Goal: Task Accomplishment & Management: Manage account settings

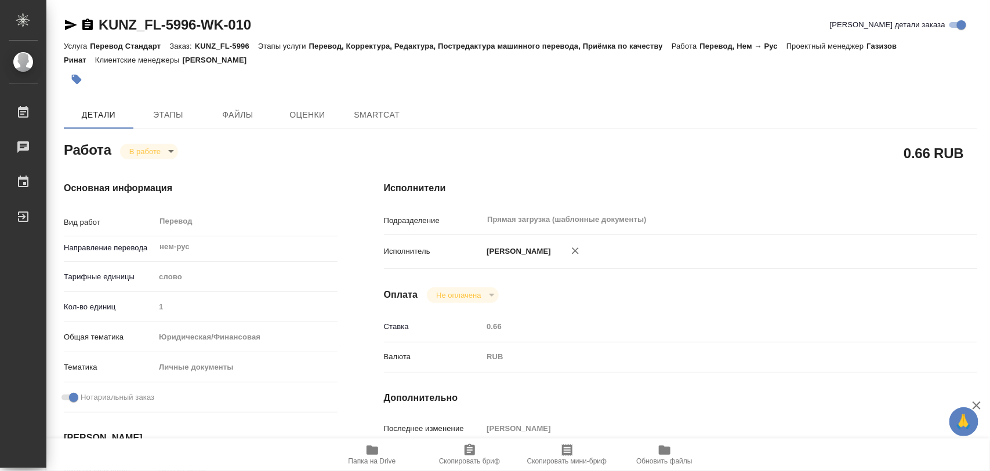
type textarea "x"
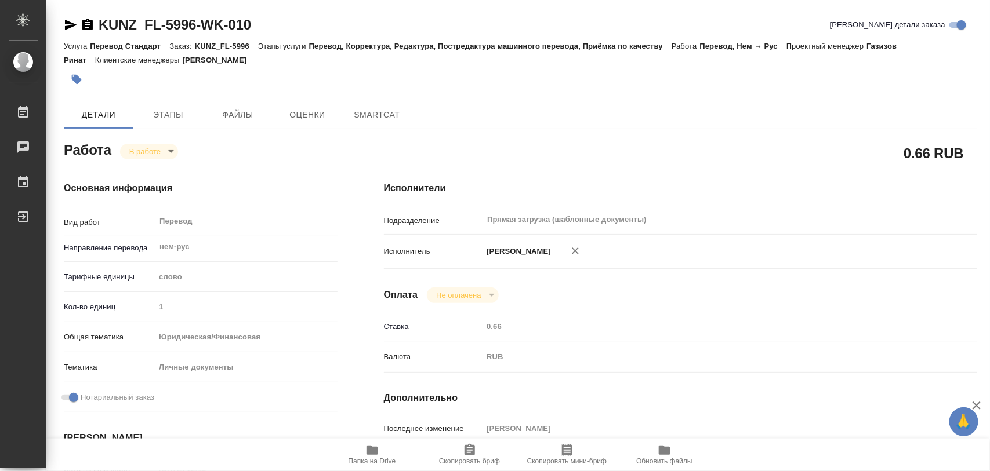
type textarea "x"
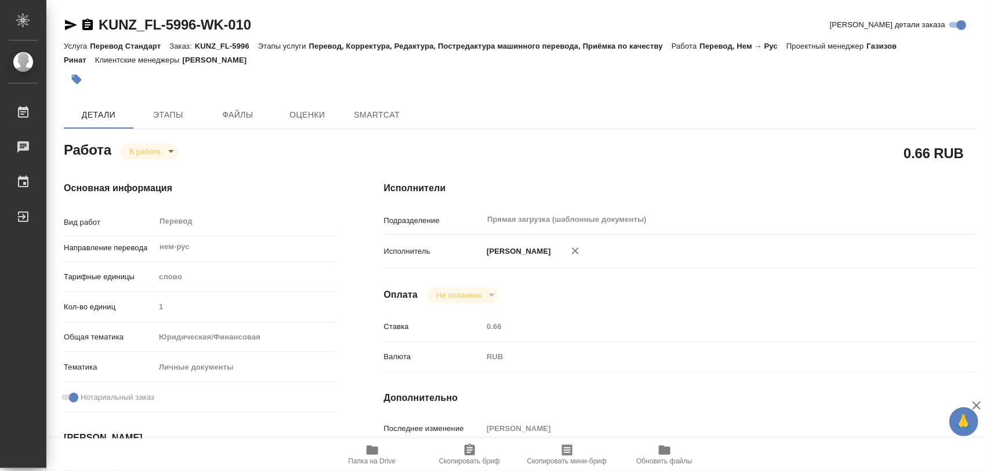
type textarea "x"
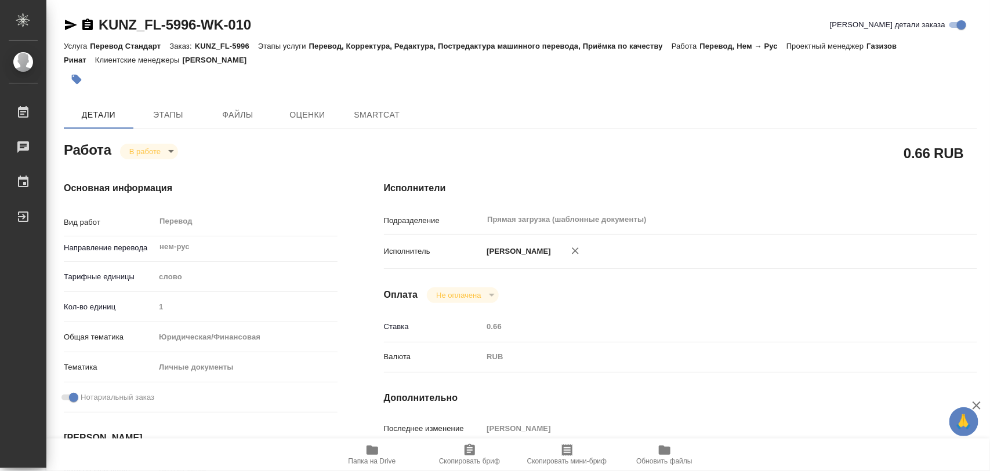
type textarea "x"
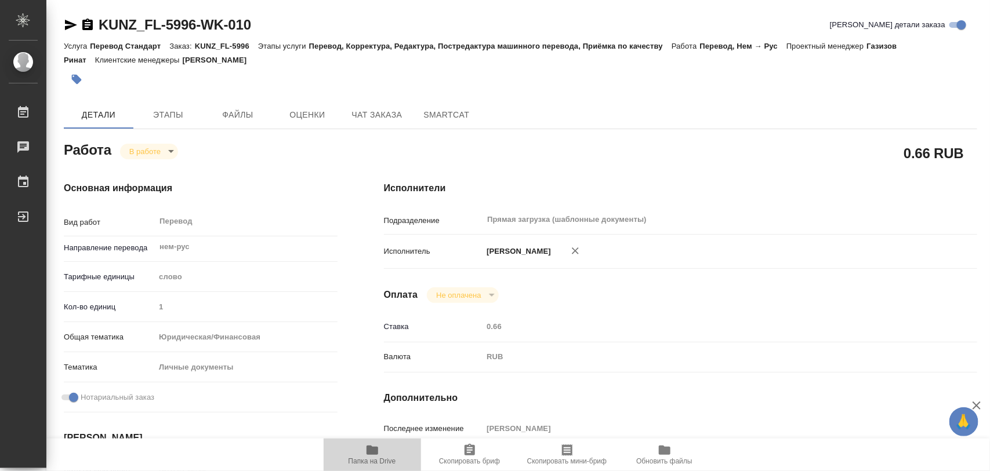
click at [365, 448] on icon "button" at bounding box center [372, 451] width 14 height 14
type textarea "x"
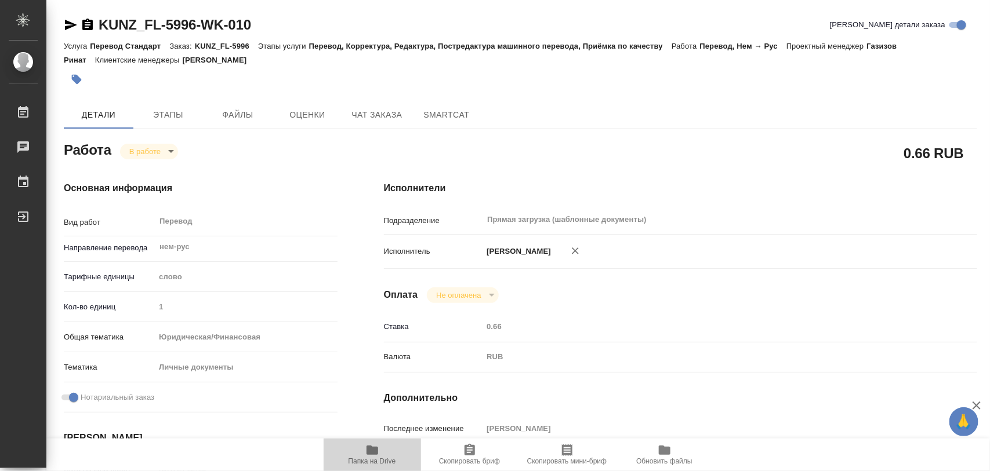
type textarea "x"
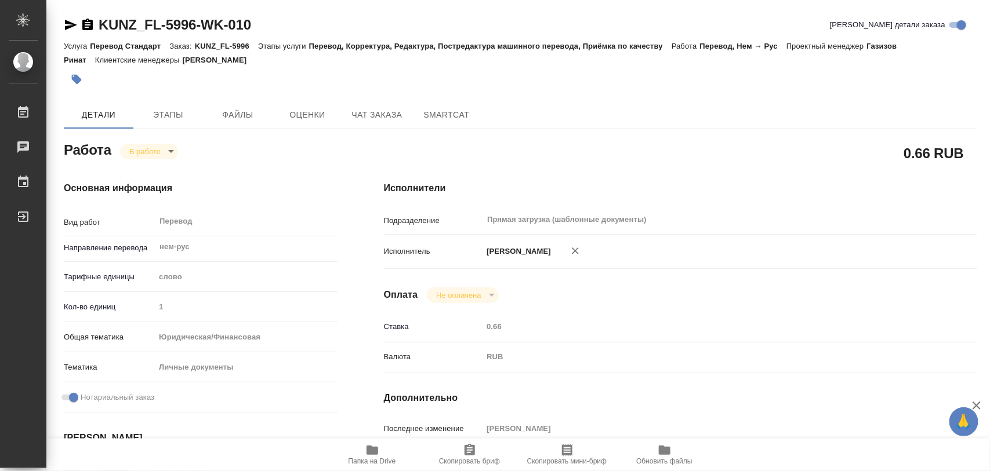
type textarea "x"
click at [78, 80] on icon "button" at bounding box center [77, 80] width 10 height 10
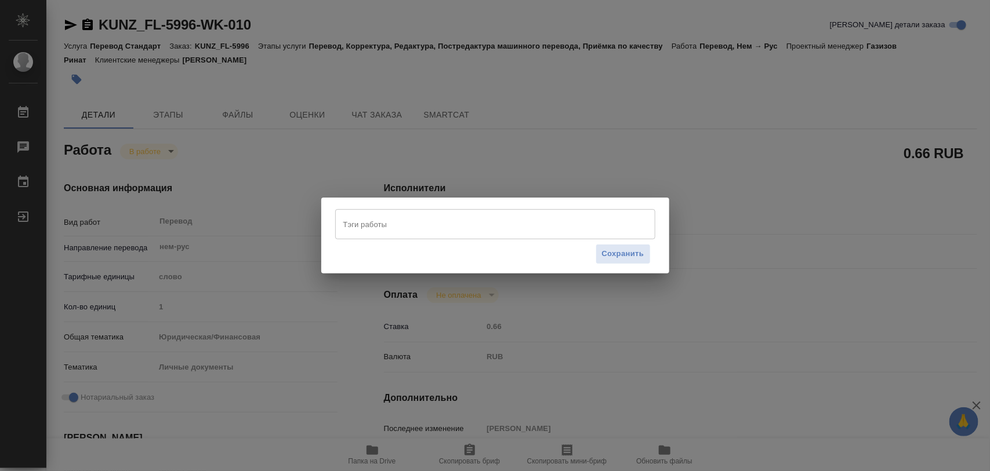
click at [371, 221] on input "Тэги работы" at bounding box center [484, 225] width 288 height 20
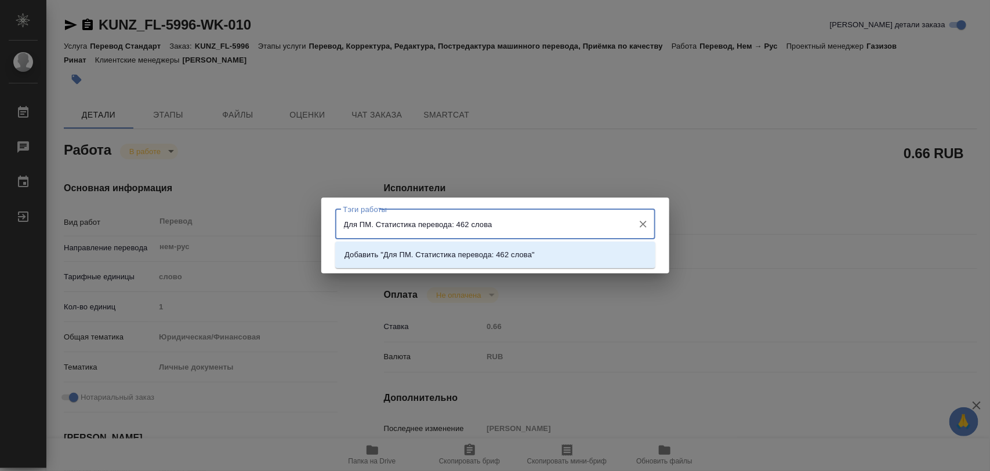
type input "Для ПМ. Статистика перевода: 462 слова."
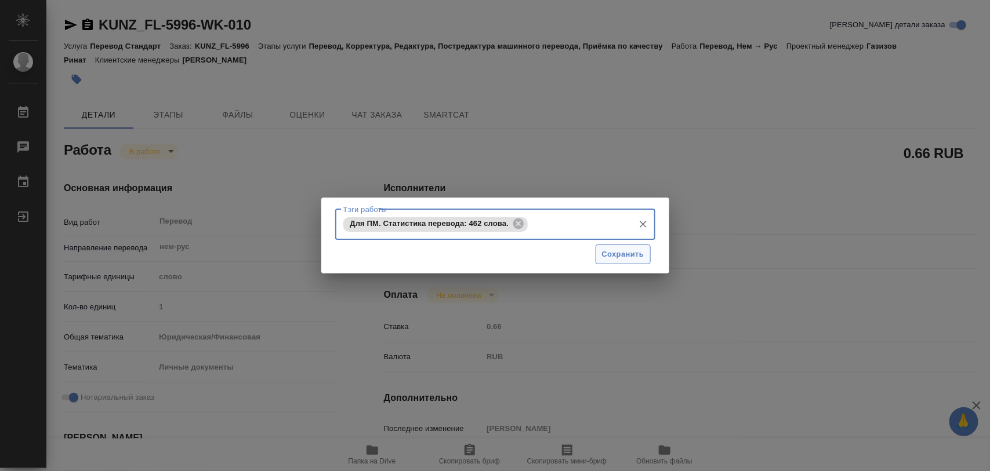
click at [622, 259] on span "Сохранить" at bounding box center [623, 254] width 42 height 13
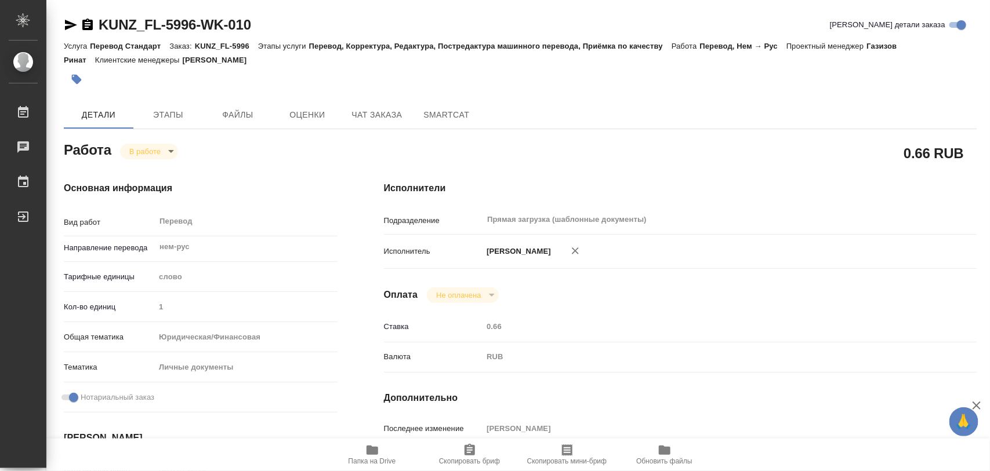
type input "inProgress"
type textarea "Перевод"
type textarea "x"
type input "нем-рус"
type input "5a8b1489cc6b4906c91bfd90"
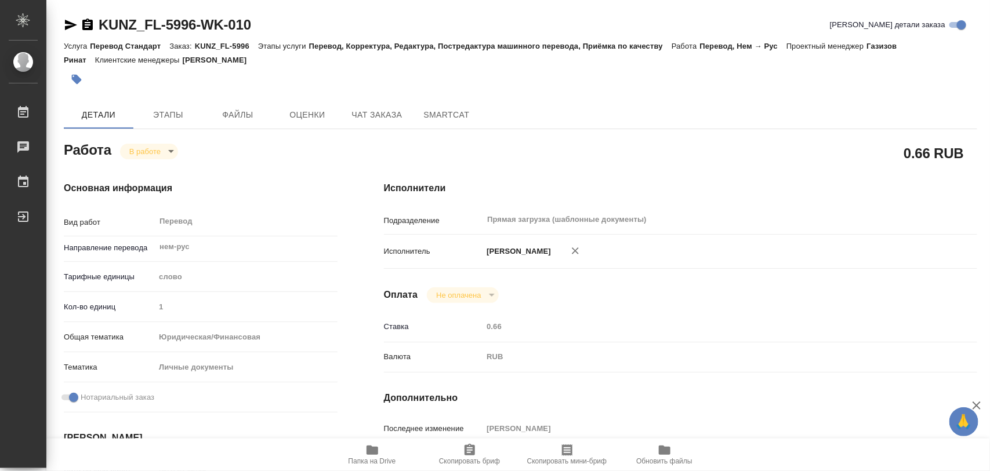
type input "1"
type input "yr-fn"
type input "5a8b8b956a9677013d343cfe"
checkbox input "true"
type input "01.10.2025 12:19"
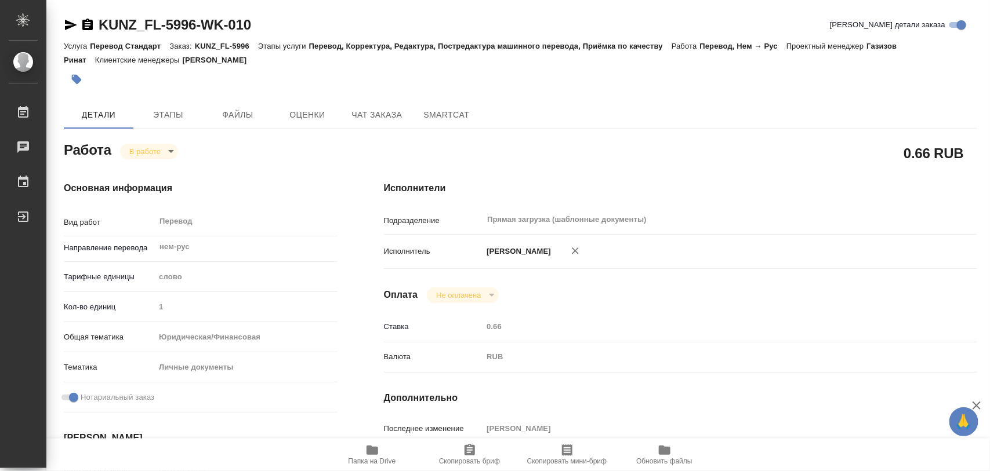
type input "01.10.2025 12:43"
type input "03.10.2025 11:00"
type input "03.10.2025 12:00"
type input "Прямая загрузка (шаблонные документы)"
type input "notPayed"
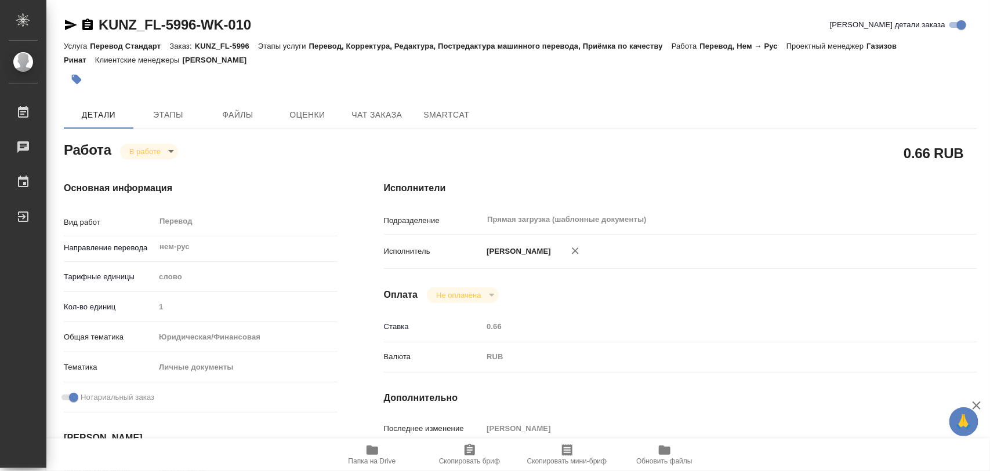
type input "0.66"
type input "RUB"
type input "[PERSON_NAME]"
type textarea "x"
type textarea "/Clients/FL_KUNZ/Orders/KUNZ_FL-5996/Translated/KUNZ_FL-5996-WK-010"
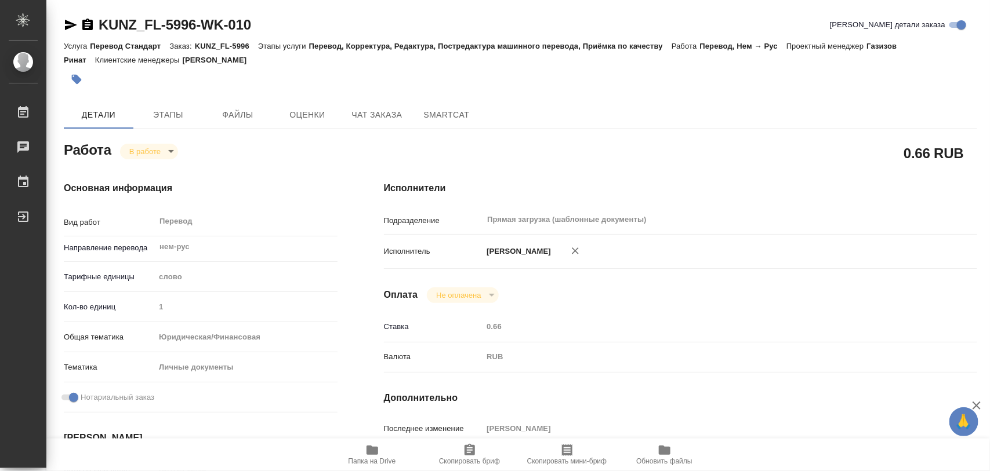
type textarea "x"
type input "KUNZ_FL-5996"
type input "Перевод Стандарт"
type input "Перевод, Корректура, Редактура, Постредактура машинного перевода, Приёмка по ка…"
type input "[PERSON_NAME]"
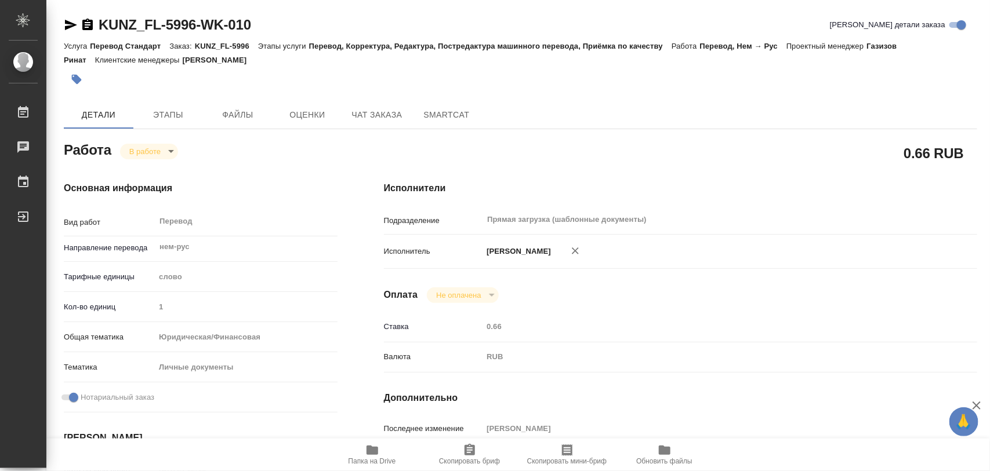
type input "[PERSON_NAME]"
type input "/Clients/FL_KUNZ/Orders/KUNZ_FL-5996"
type textarea "x"
type textarea "англ/нем-рус, под нот шить к оригам + по 1 нзк с нзп"
type textarea "x"
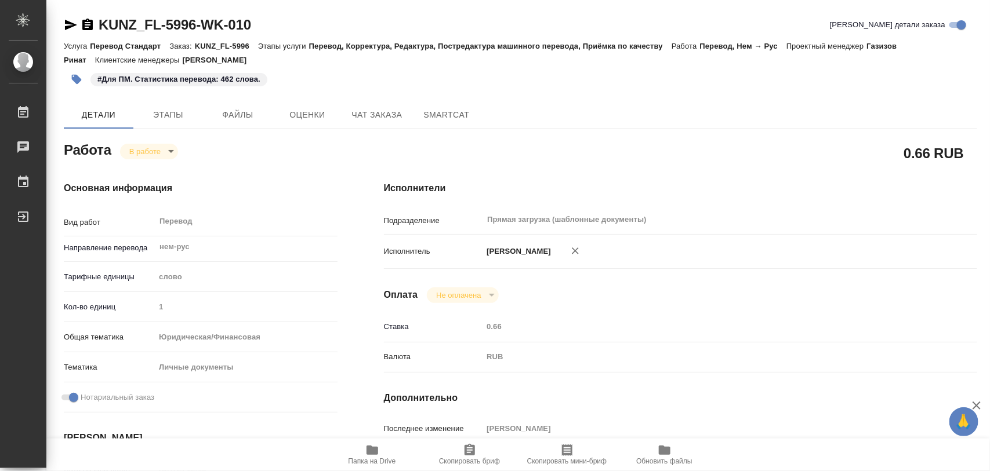
type textarea "x"
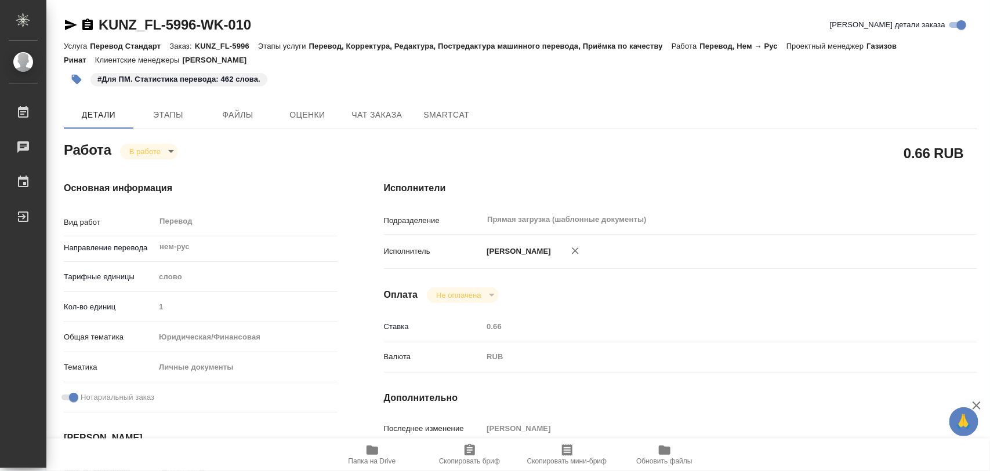
type textarea "x"
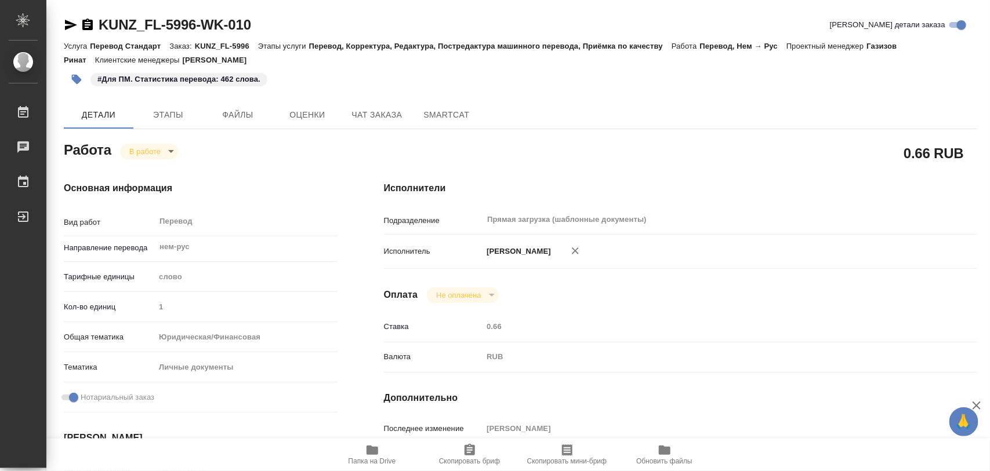
type textarea "x"
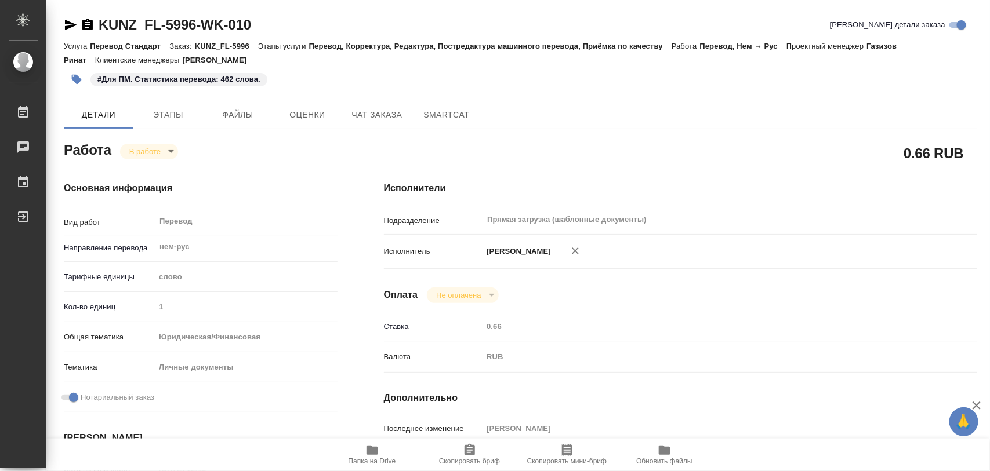
type textarea "x"
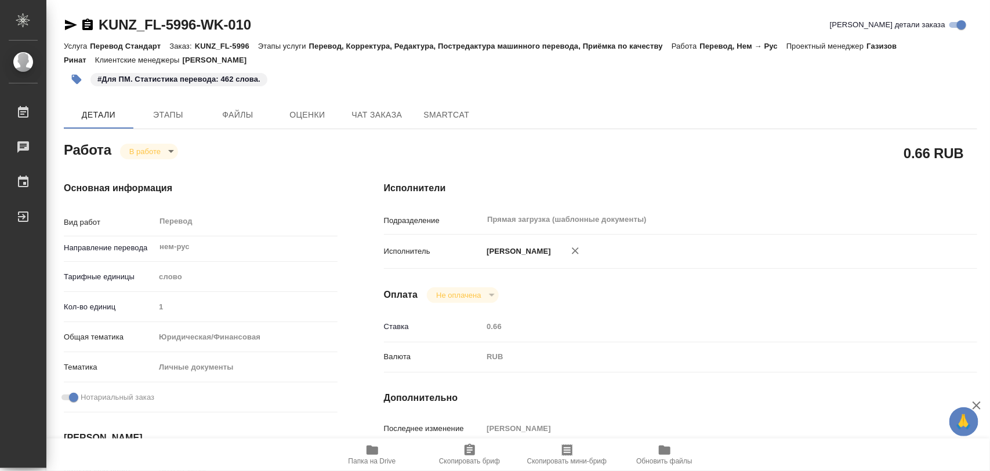
type textarea "x"
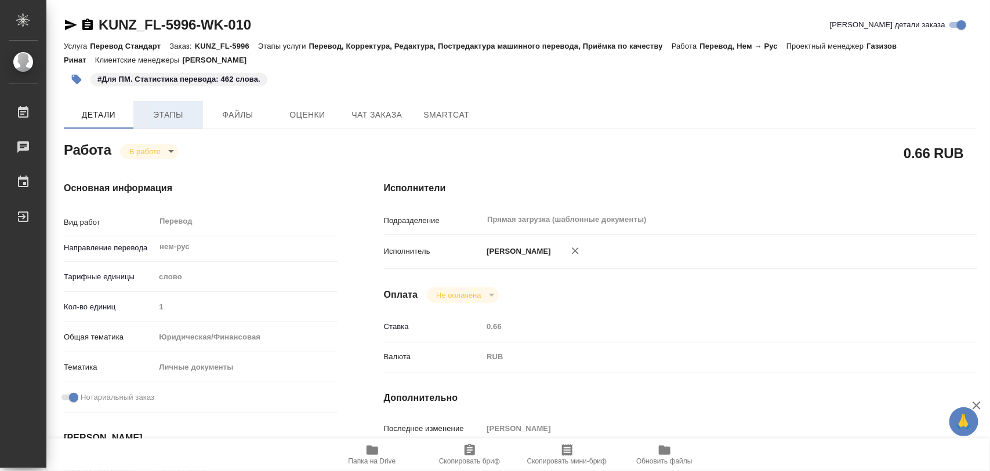
click at [166, 109] on span "Этапы" at bounding box center [168, 115] width 56 height 14
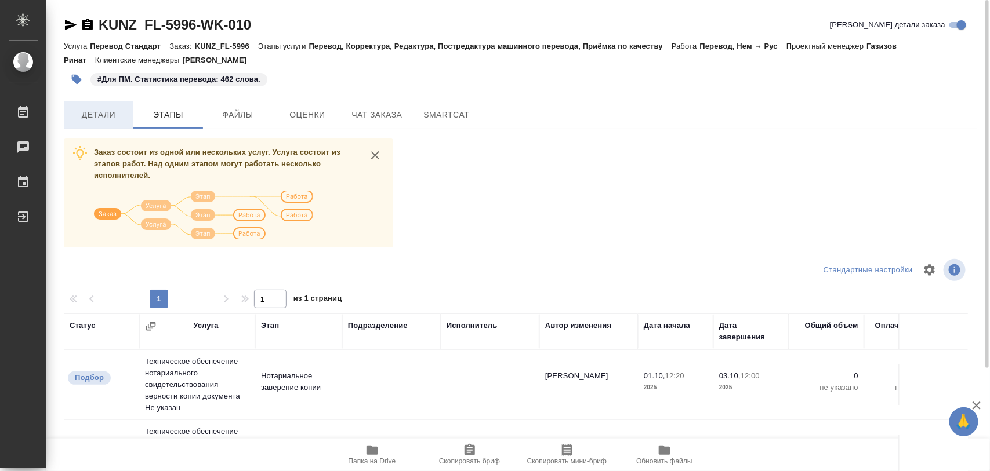
click at [108, 111] on span "Детали" at bounding box center [99, 115] width 56 height 14
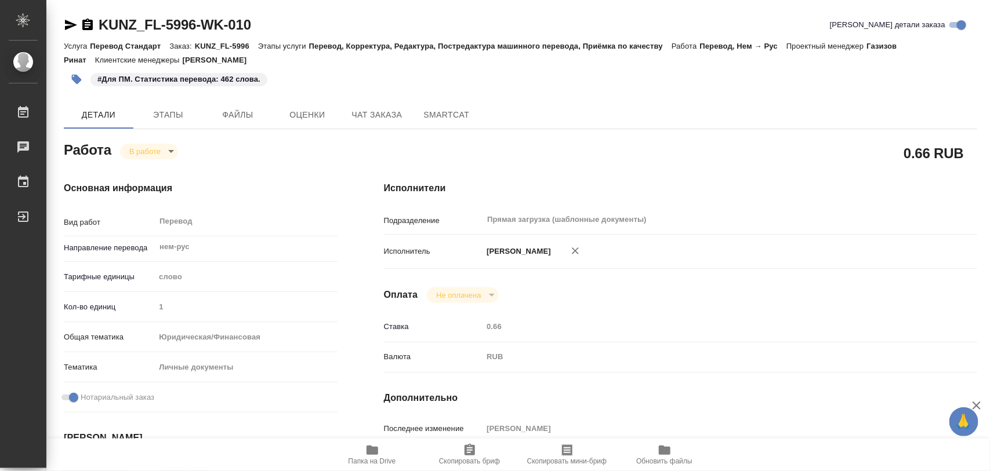
type textarea "x"
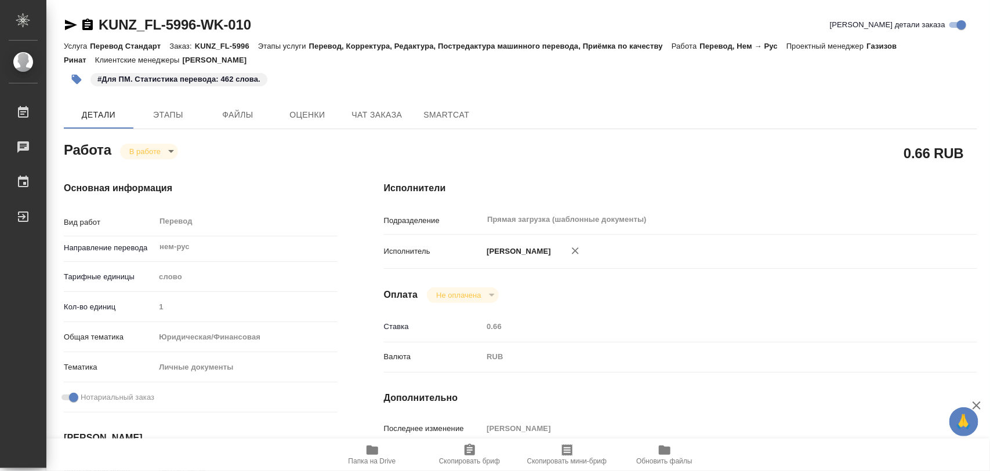
type textarea "x"
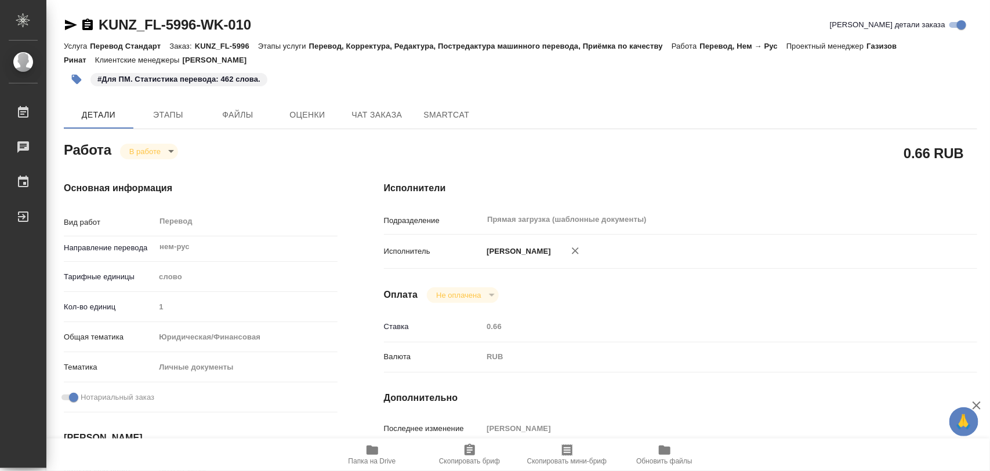
type textarea "x"
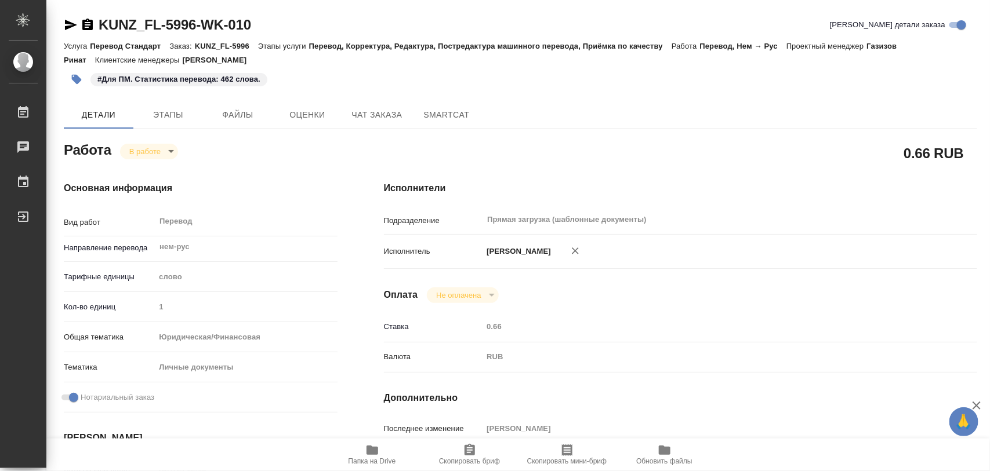
scroll to position [217, 0]
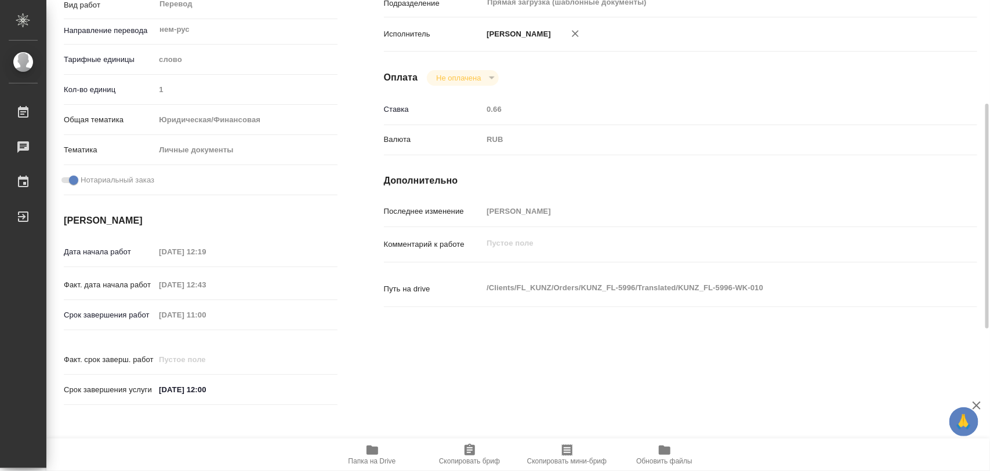
type textarea "x"
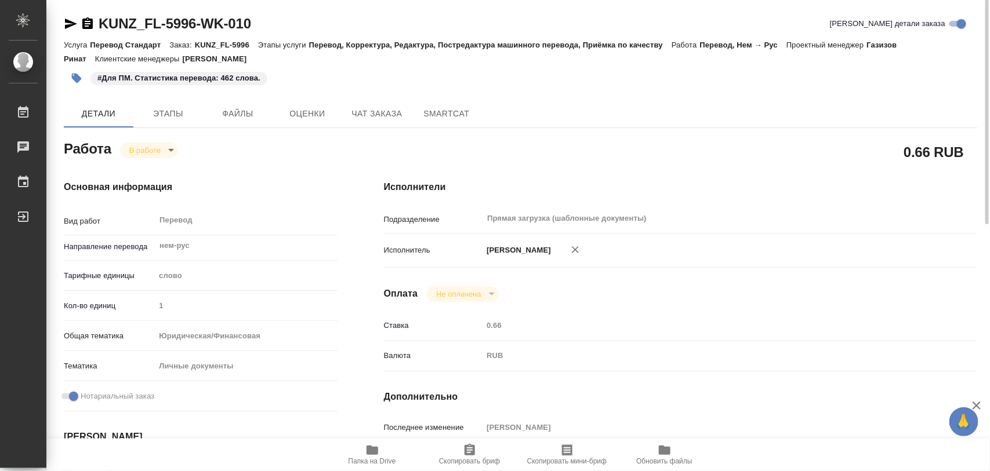
scroll to position [0, 0]
click at [79, 80] on icon "button" at bounding box center [77, 80] width 10 height 10
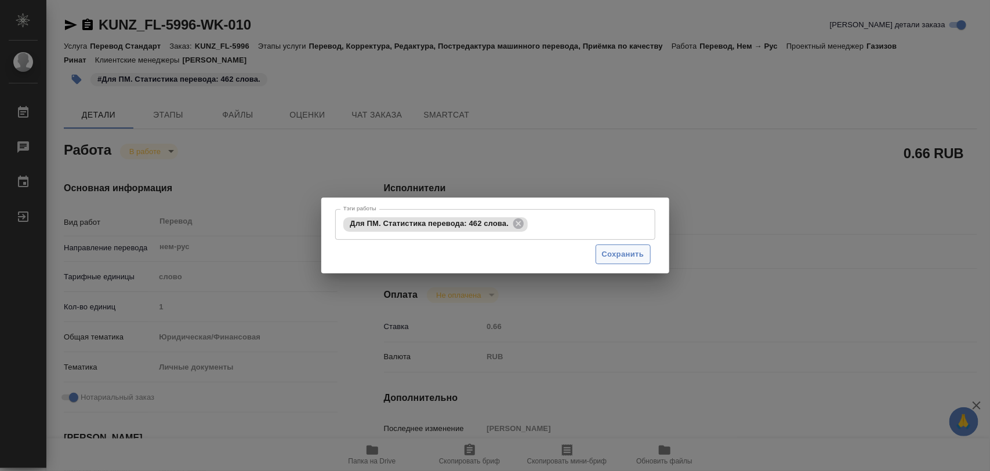
click at [639, 256] on span "Сохранить" at bounding box center [623, 254] width 42 height 13
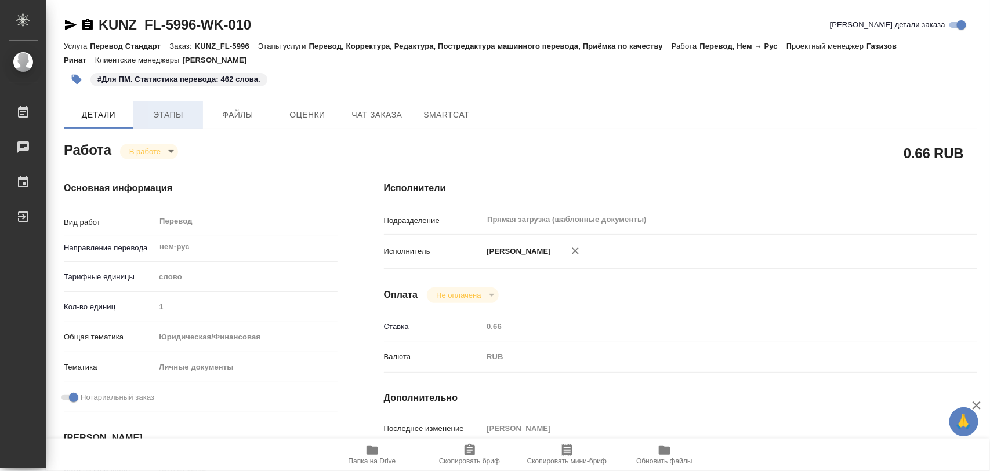
type input "inProgress"
type textarea "Перевод"
type textarea "x"
type input "нем-рус"
type input "5a8b1489cc6b4906c91bfd90"
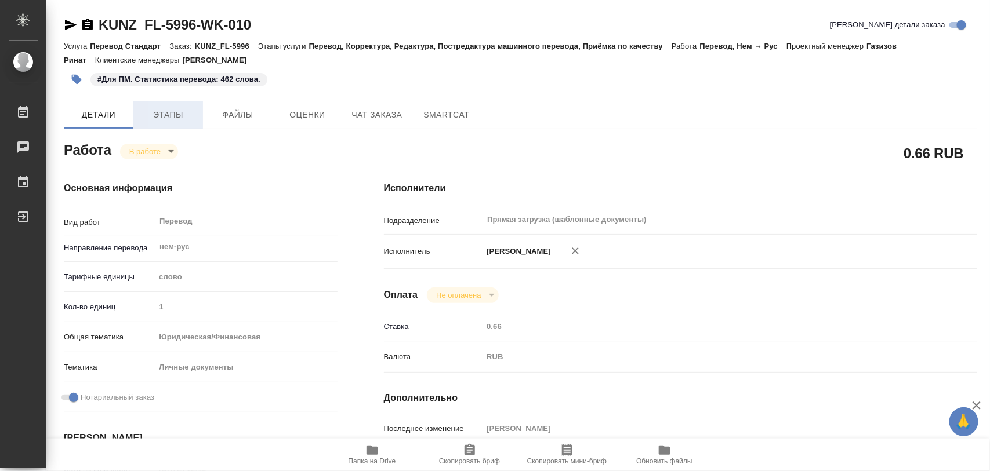
type input "1"
type input "yr-fn"
type input "5a8b8b956a9677013d343cfe"
checkbox input "true"
type input "01.10.2025 12:19"
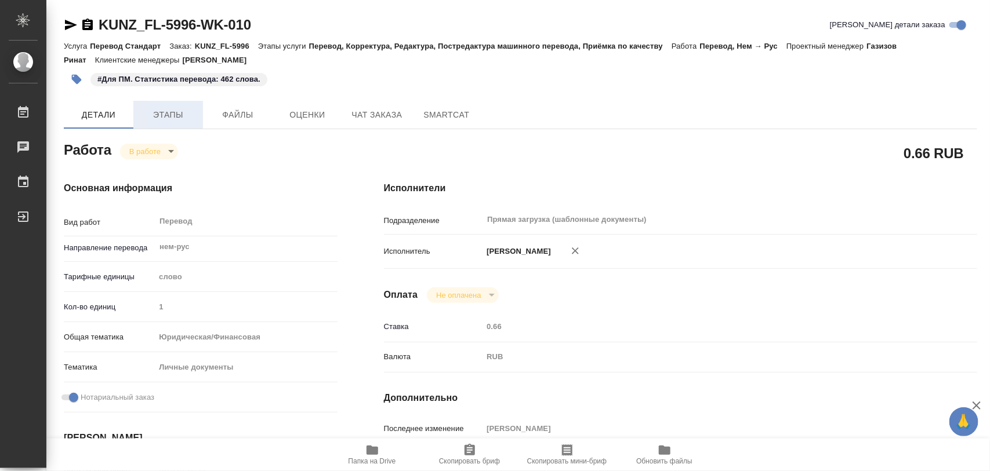
type input "01.10.2025 12:43"
type input "03.10.2025 11:00"
type input "03.10.2025 12:00"
type input "Прямая загрузка (шаблонные документы)"
type input "notPayed"
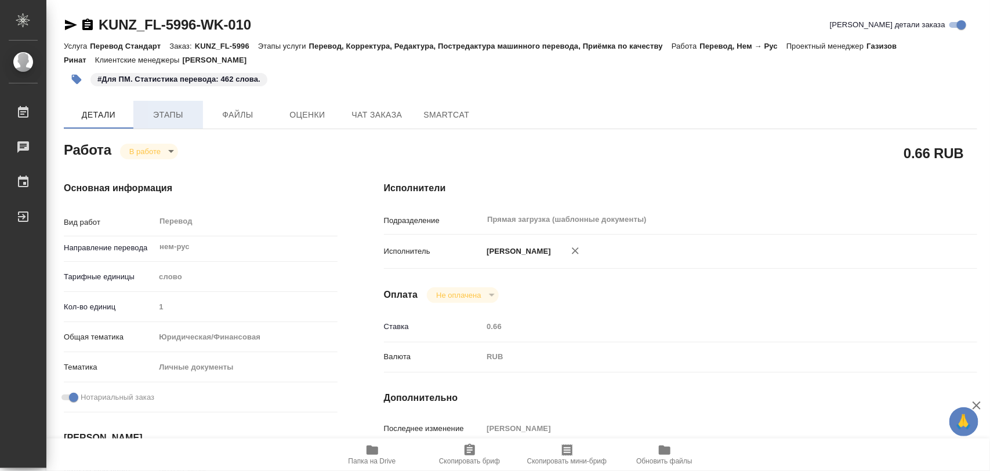
type input "0.66"
type input "RUB"
type input "[PERSON_NAME]"
type textarea "x"
type textarea "/Clients/FL_KUNZ/Orders/KUNZ_FL-5996/Translated/KUNZ_FL-5996-WK-010"
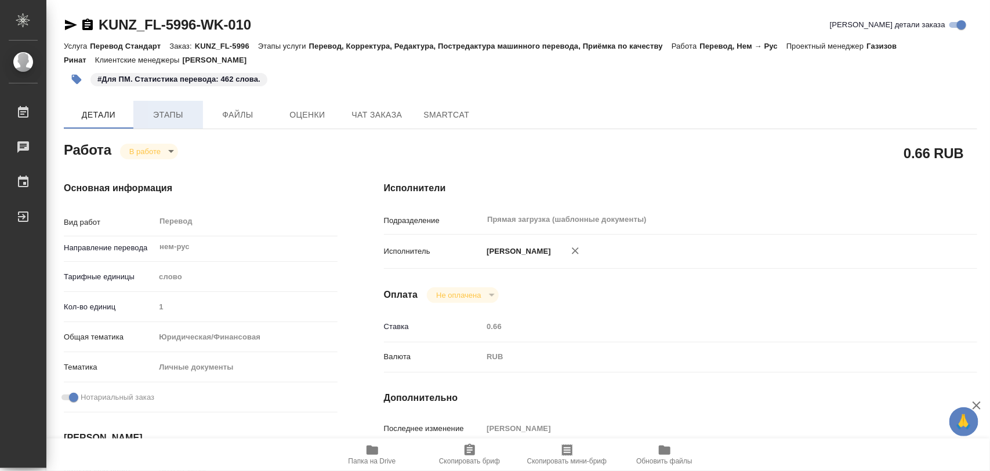
type textarea "x"
type input "KUNZ_FL-5996"
type input "Перевод Стандарт"
type input "Перевод, Корректура, Редактура, Постредактура машинного перевода, Приёмка по ка…"
type input "[PERSON_NAME]"
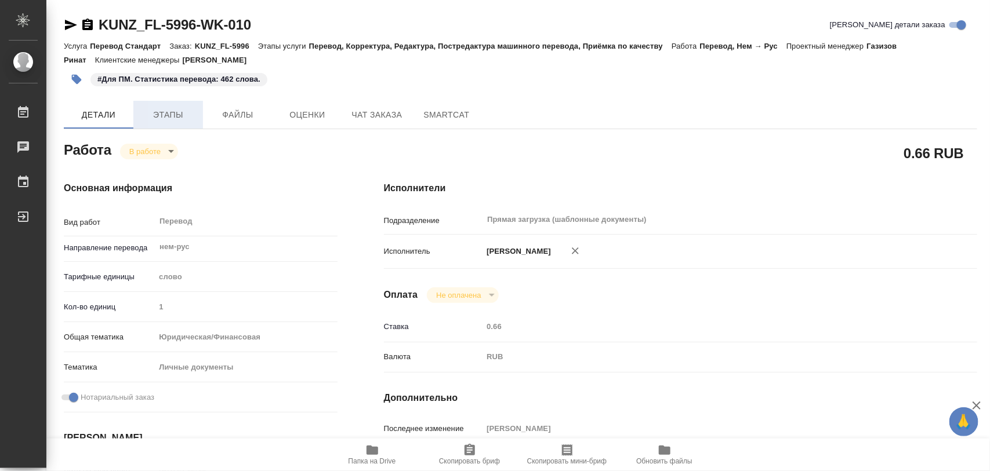
type input "[PERSON_NAME]"
type input "/Clients/FL_KUNZ/Orders/KUNZ_FL-5996"
type textarea "x"
type textarea "англ/нем-рус, под нот шить к оригам + по 1 нзк с нзп"
type textarea "x"
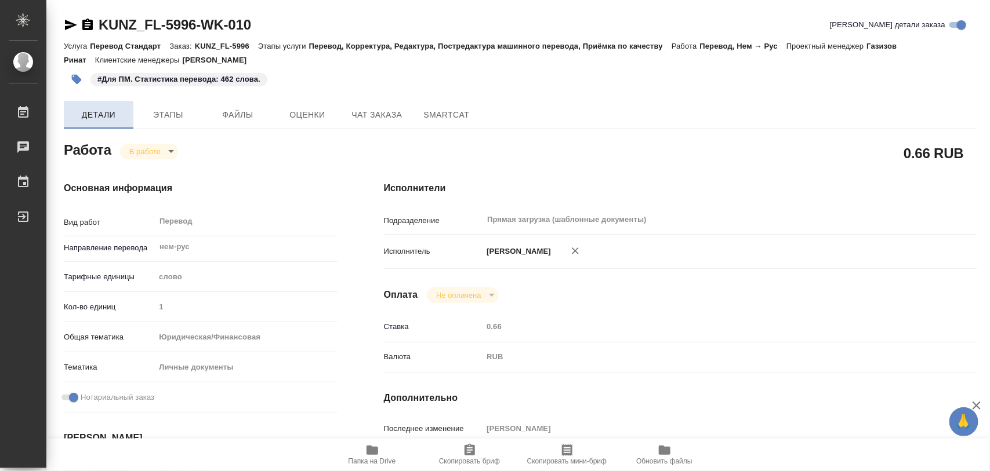
type textarea "x"
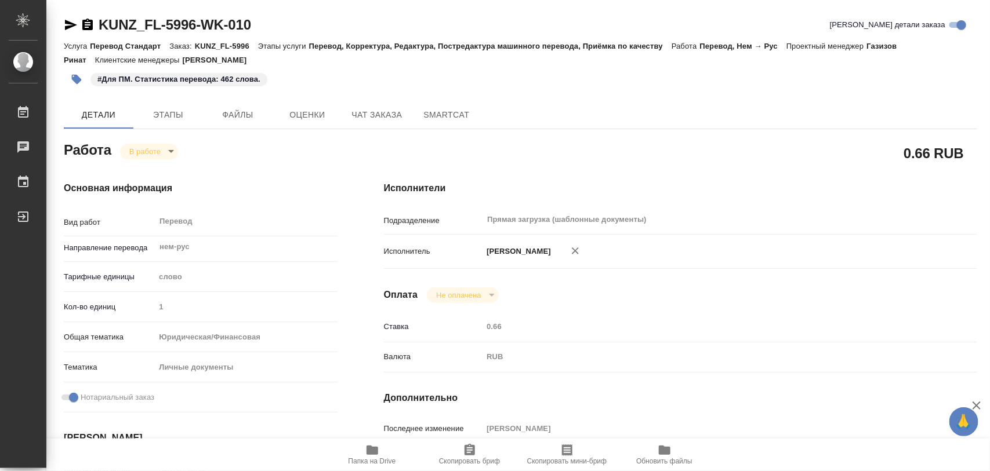
type textarea "x"
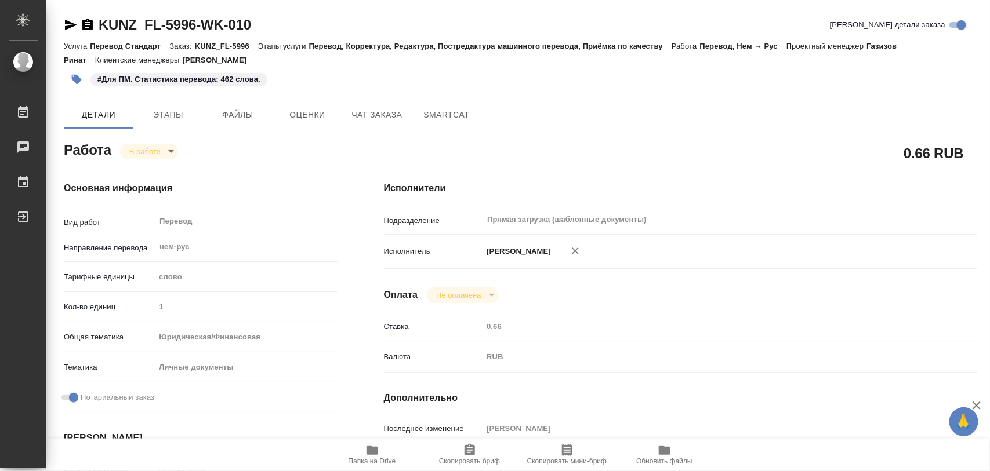
click at [169, 146] on body "🙏 .cls-1 fill:#fff; AWATERA Iglakov Maksim Работы 0 Чаты График Выйти KUNZ_FL-5…" at bounding box center [495, 235] width 990 height 471
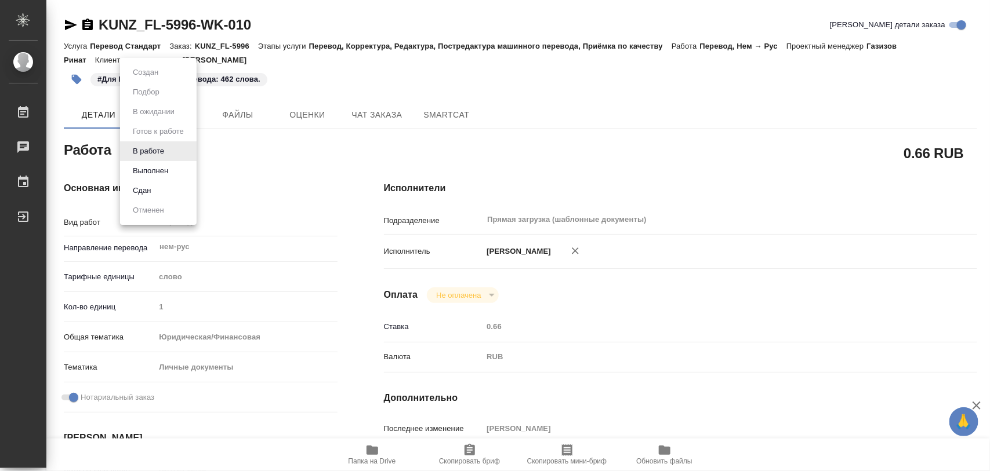
type textarea "x"
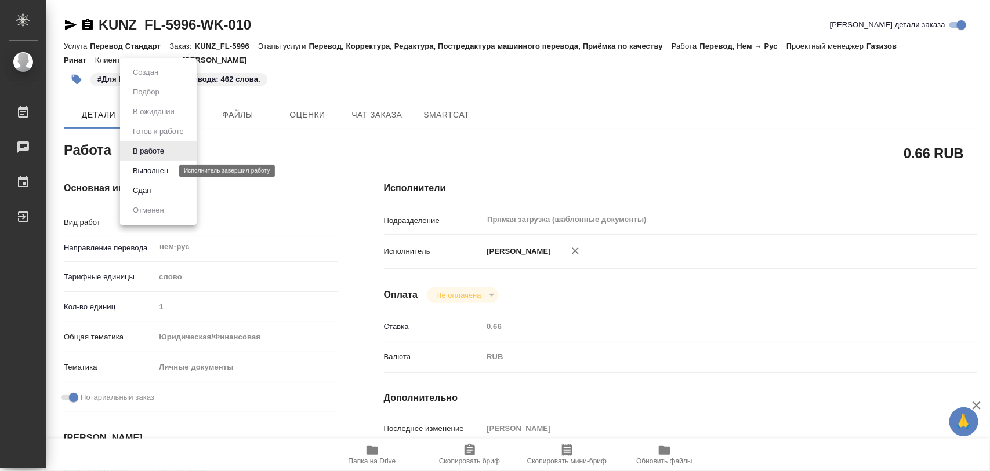
click at [160, 166] on button "Выполнен" at bounding box center [150, 171] width 42 height 13
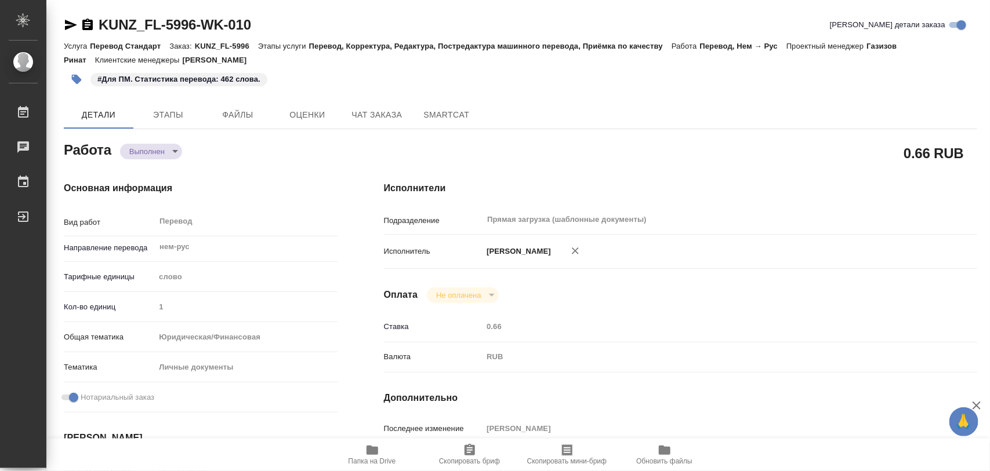
type textarea "x"
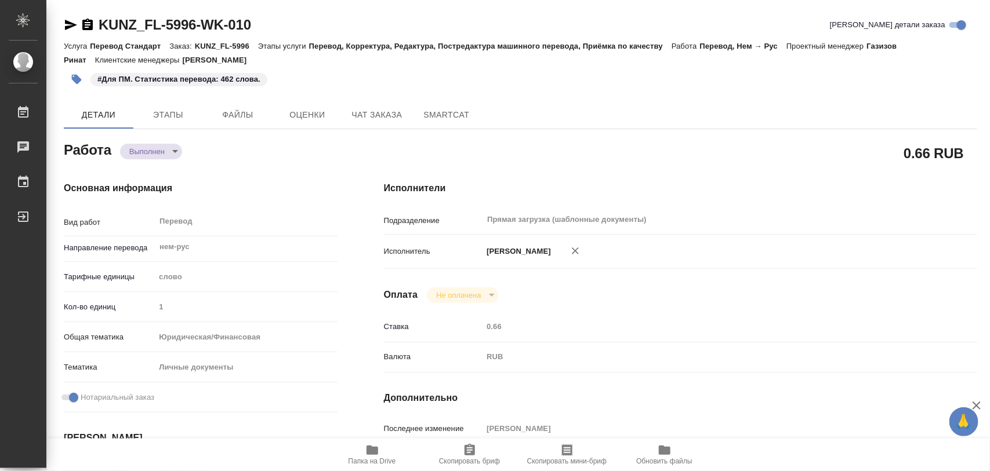
type textarea "x"
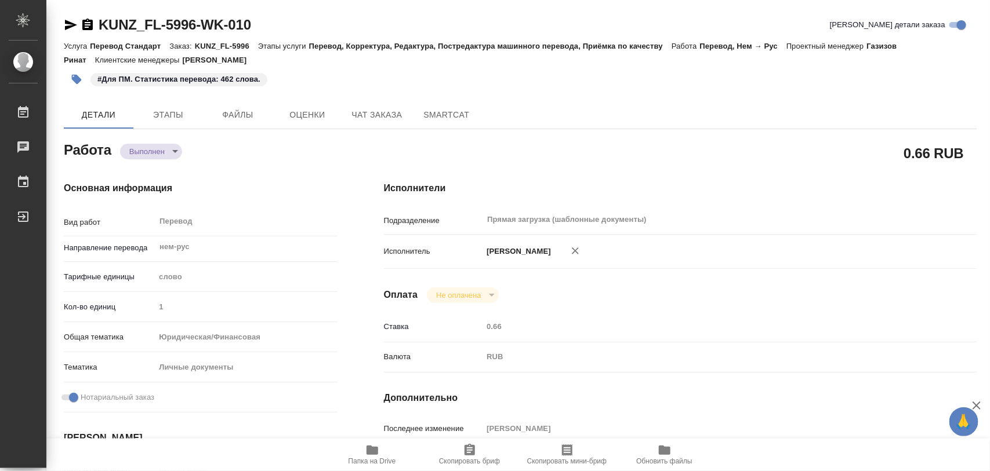
type textarea "x"
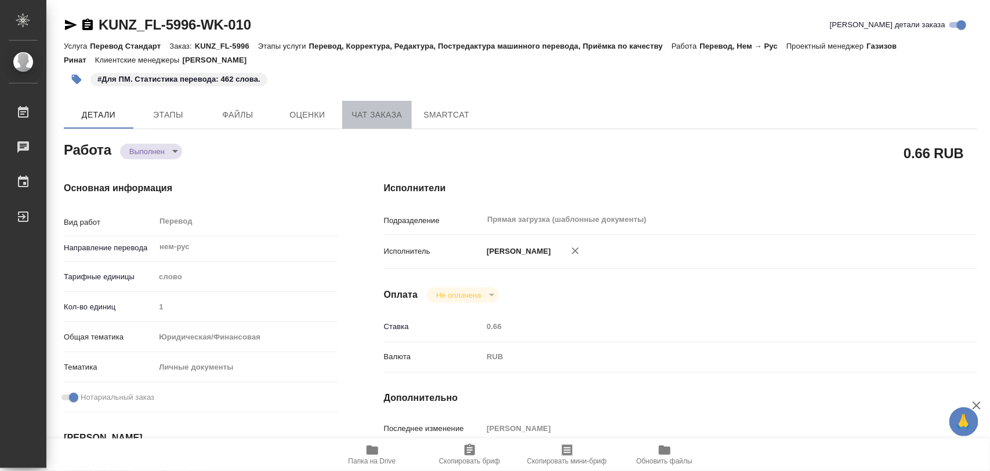
click at [376, 111] on span "Чат заказа" at bounding box center [377, 115] width 56 height 14
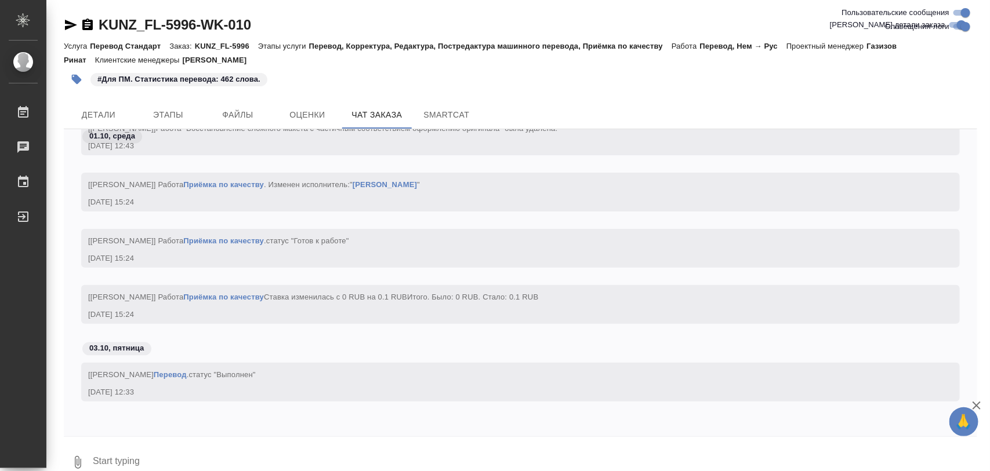
scroll to position [3004, 0]
click at [90, 113] on span "Детали" at bounding box center [99, 115] width 56 height 14
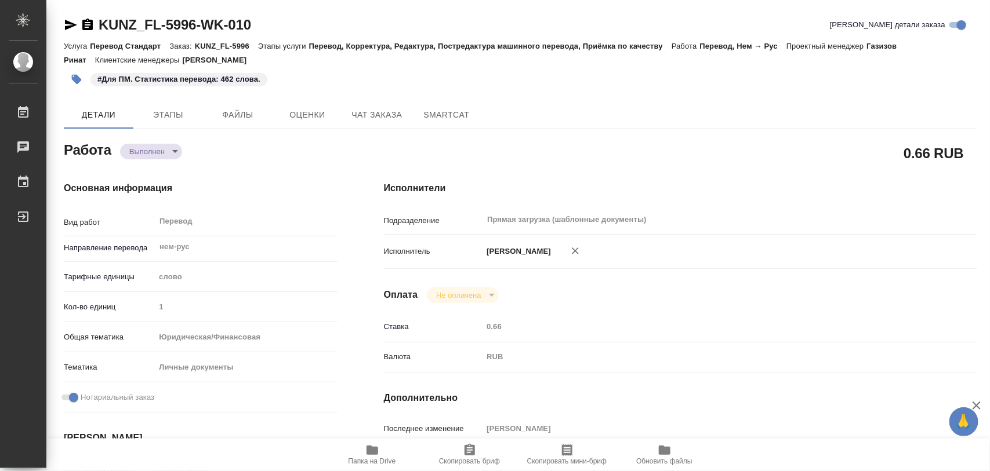
type textarea "x"
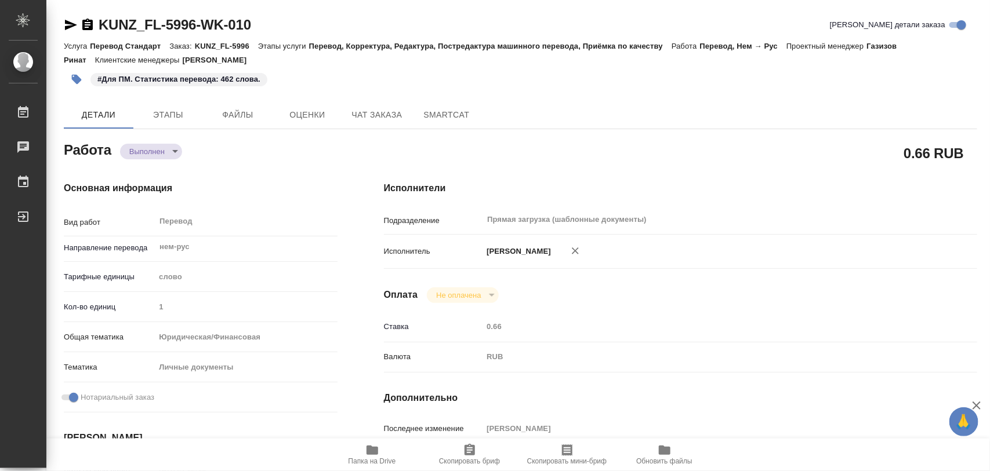
type textarea "x"
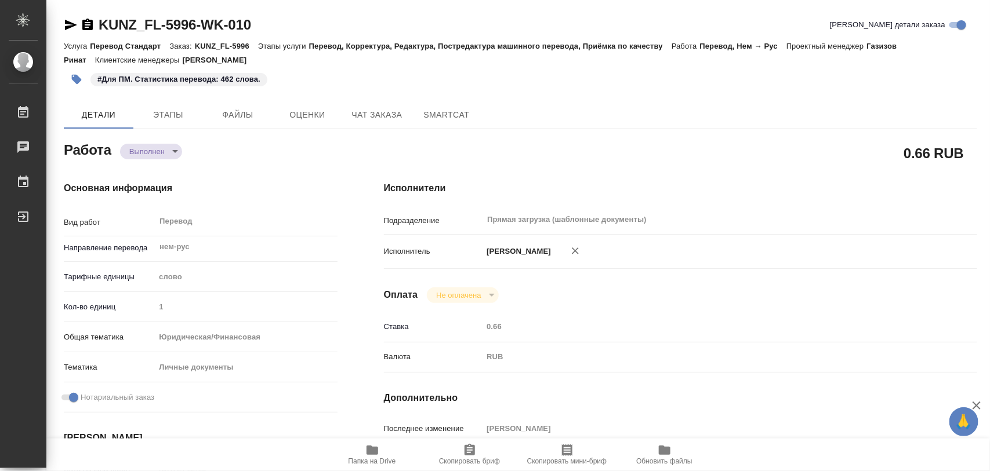
type textarea "x"
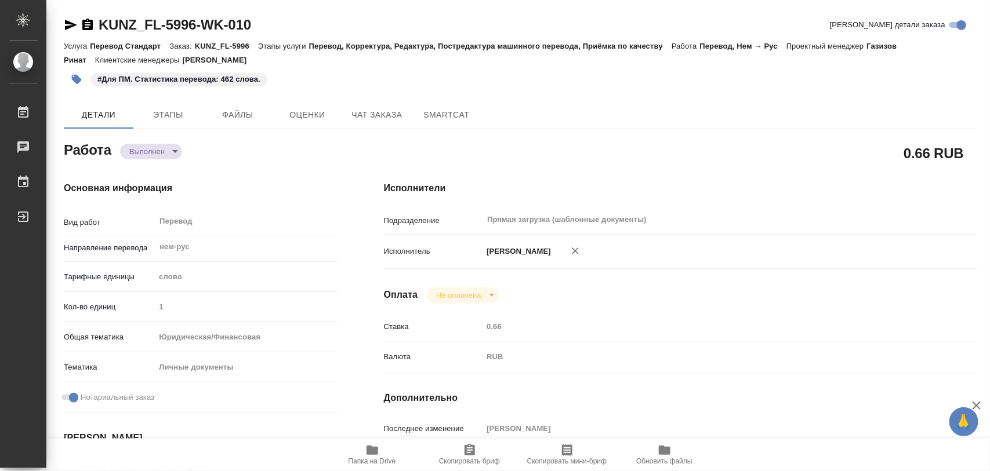
type textarea "x"
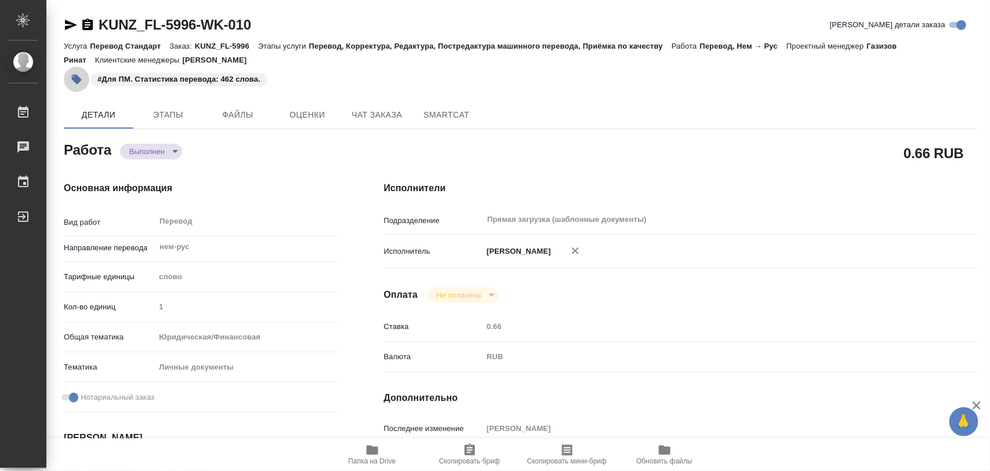
click at [79, 83] on icon "button" at bounding box center [77, 80] width 12 height 12
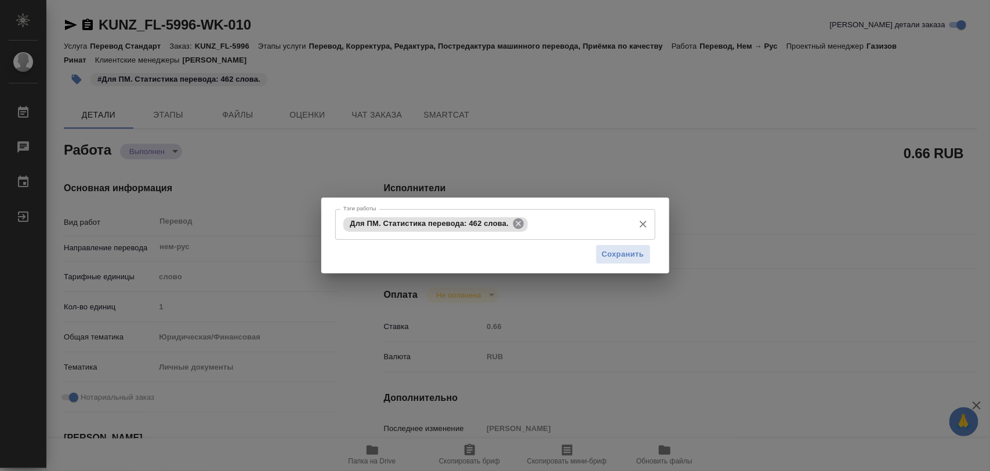
click at [517, 226] on icon at bounding box center [518, 224] width 10 height 10
drag, startPoint x: 506, startPoint y: 227, endPoint x: 471, endPoint y: 235, distance: 35.9
click at [506, 227] on input "Тэги работы" at bounding box center [484, 225] width 288 height 20
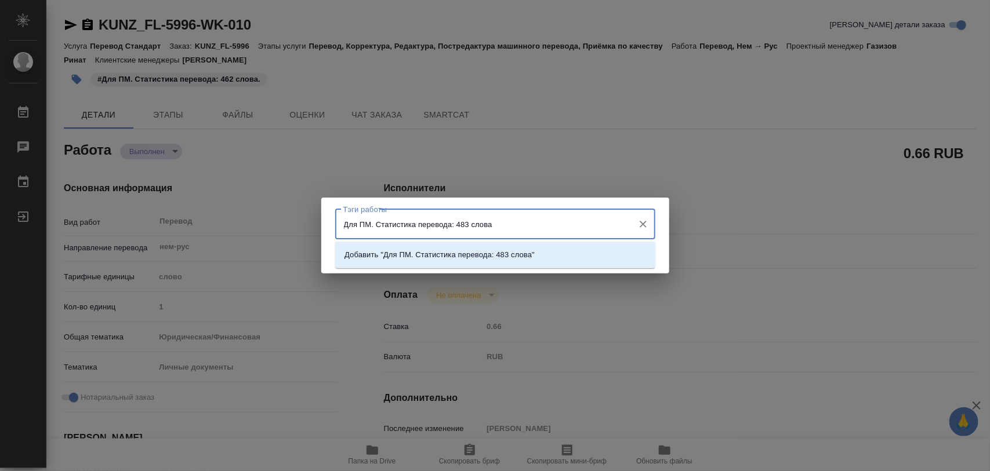
type input "Для ПМ. Статистика перевода: 483 слова."
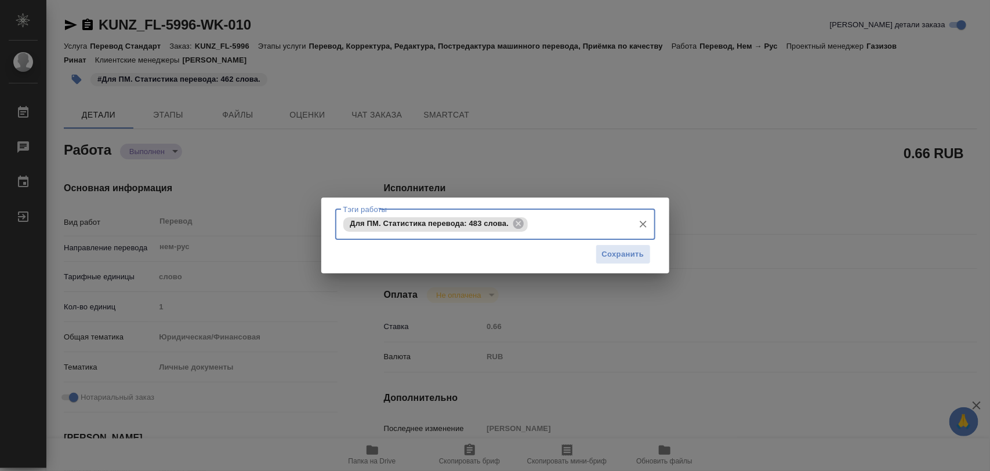
drag, startPoint x: 615, startPoint y: 255, endPoint x: 623, endPoint y: 239, distance: 17.6
click at [616, 255] on span "Сохранить" at bounding box center [623, 254] width 42 height 13
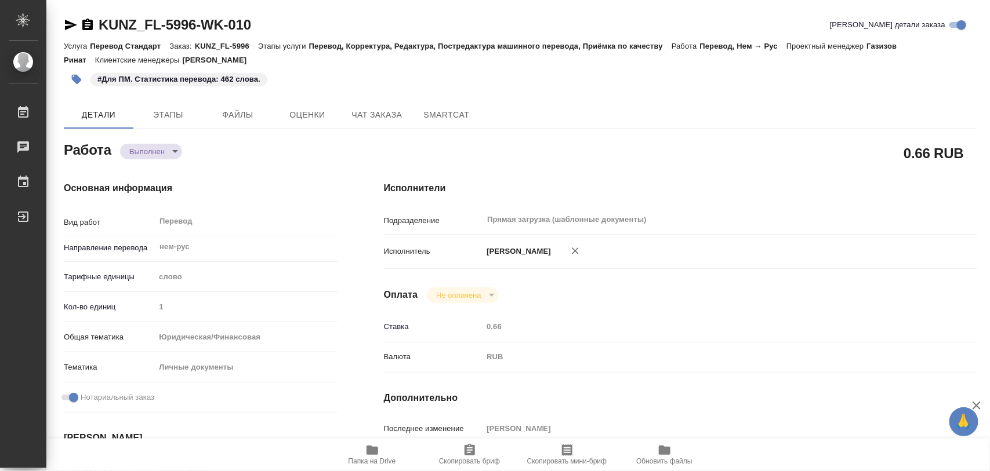
type input "completed"
type textarea "Перевод"
type textarea "x"
type input "нем-рус"
type input "5a8b1489cc6b4906c91bfd90"
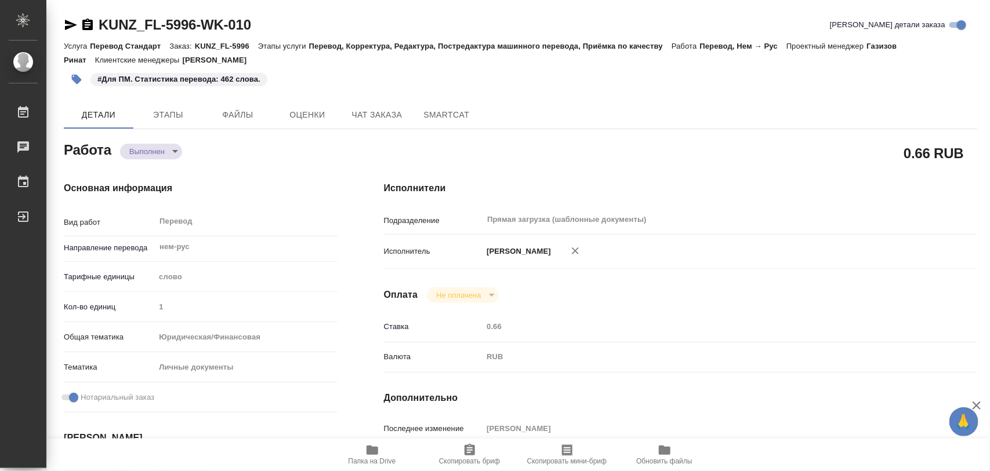
type input "1"
type input "yr-fn"
type input "5a8b8b956a9677013d343cfe"
checkbox input "true"
type input "01.10.2025 12:19"
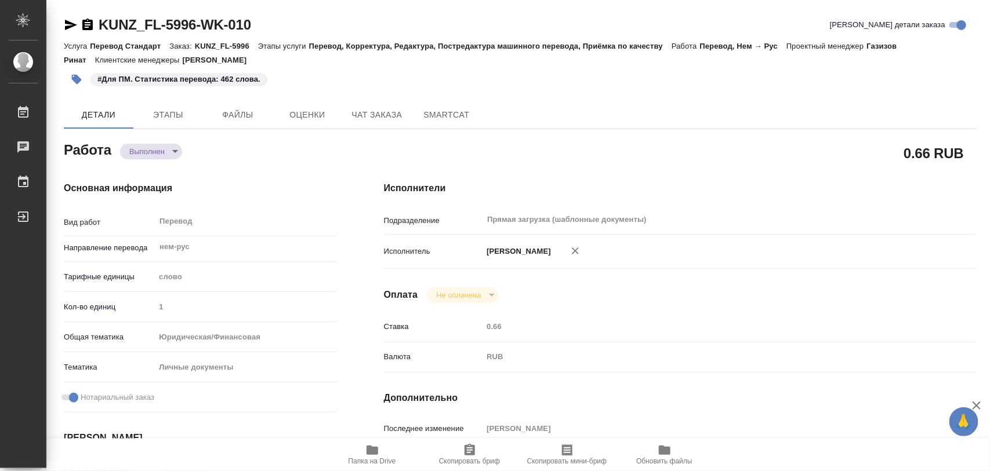
type input "01.10.2025 12:43"
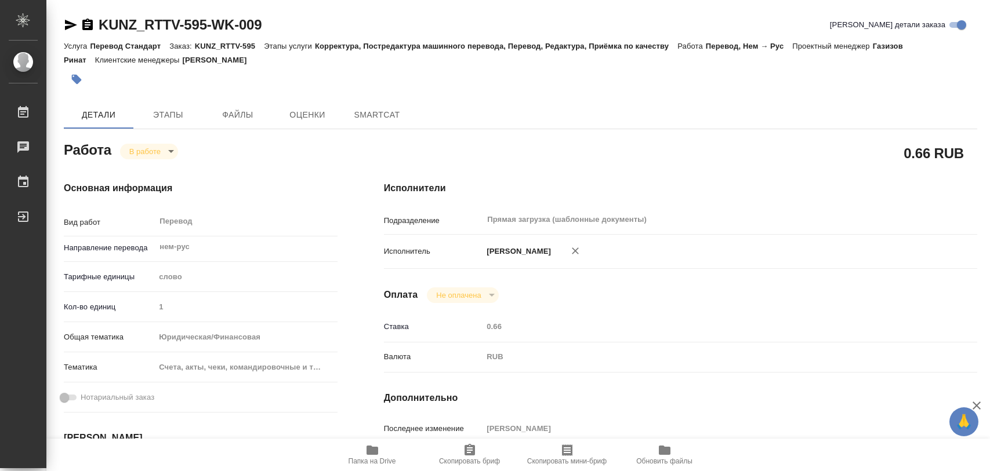
type textarea "x"
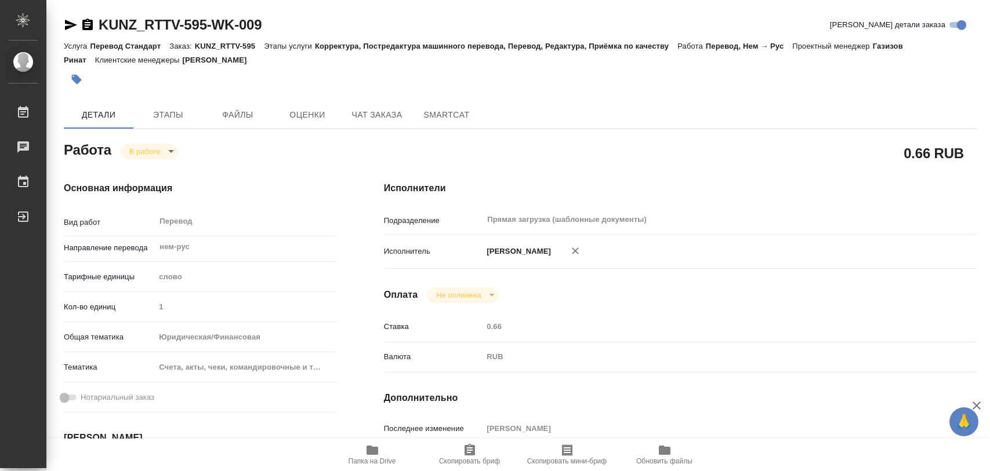
type textarea "x"
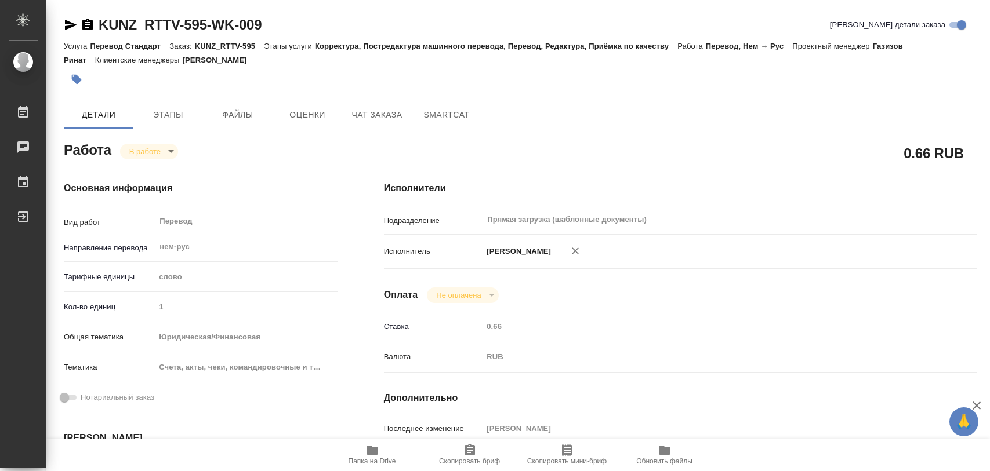
type textarea "x"
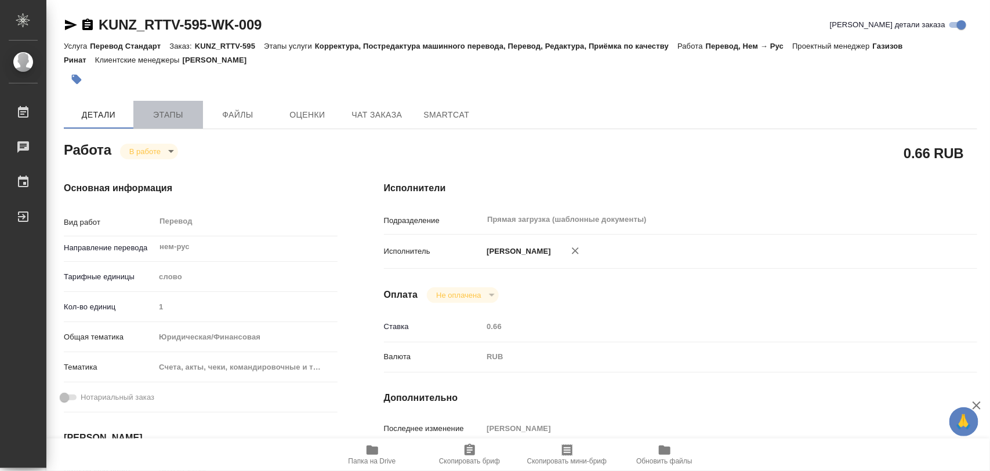
click at [167, 117] on span "Этапы" at bounding box center [168, 115] width 56 height 14
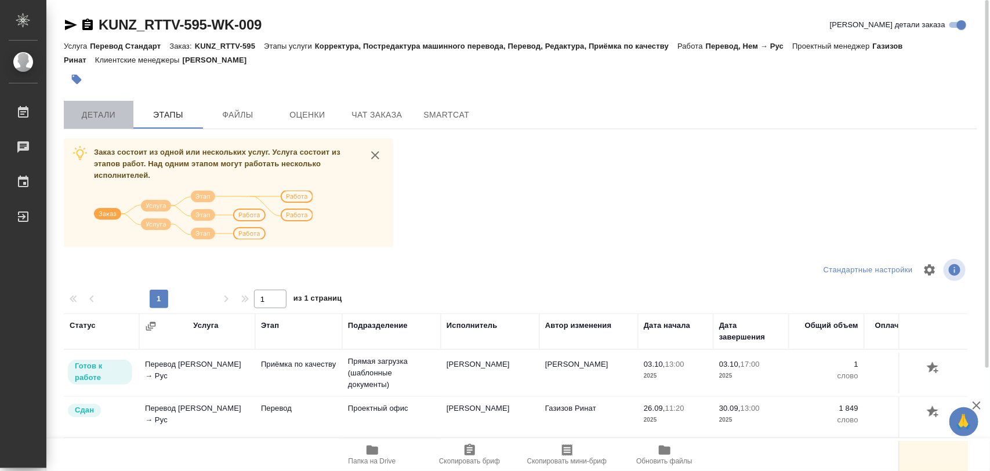
click at [102, 118] on span "Детали" at bounding box center [99, 115] width 56 height 14
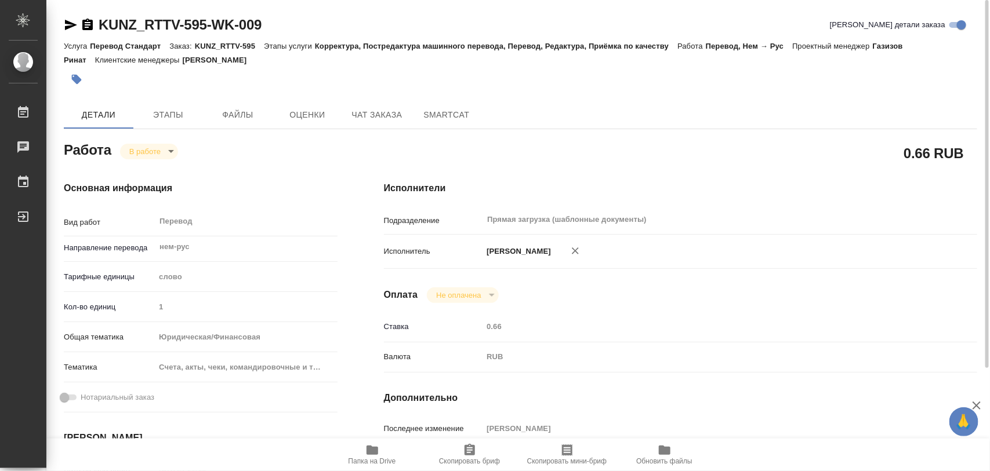
type textarea "x"
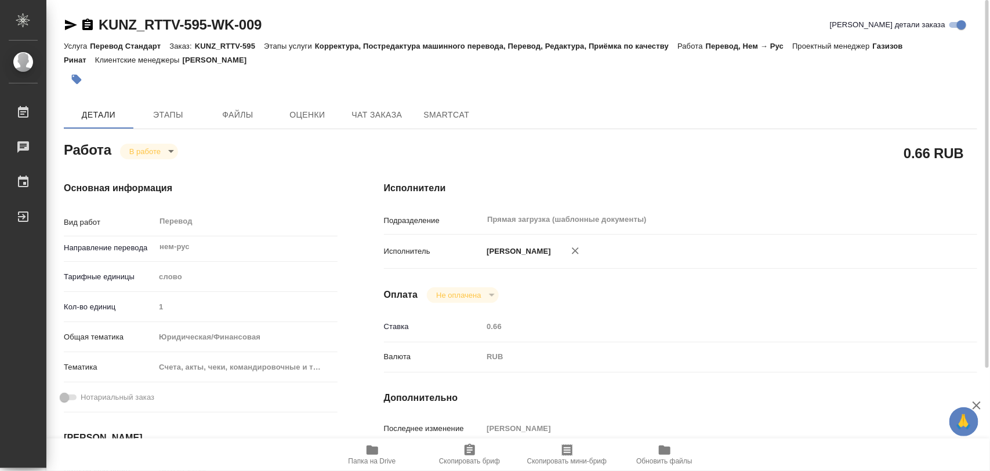
type textarea "x"
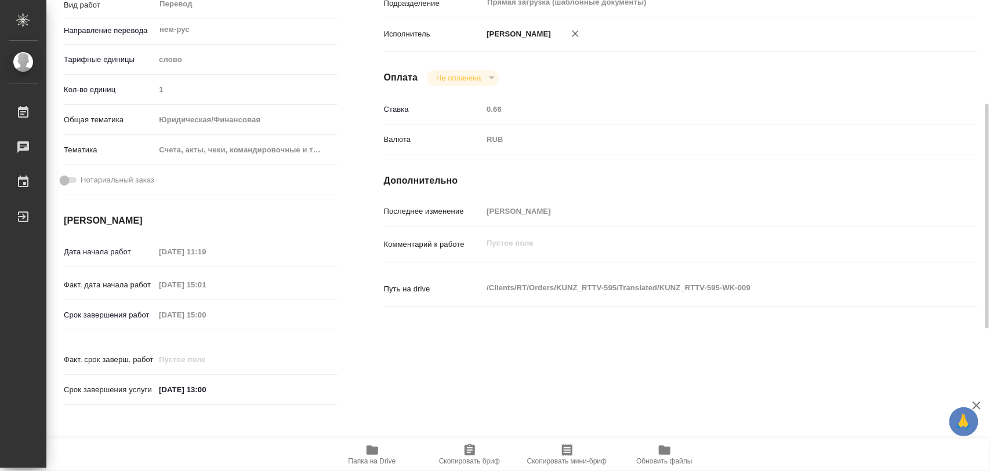
type textarea "x"
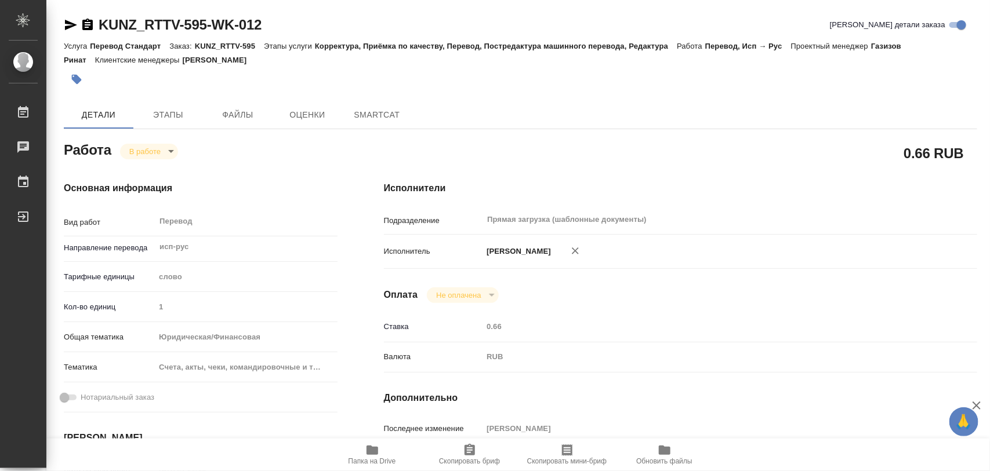
type textarea "x"
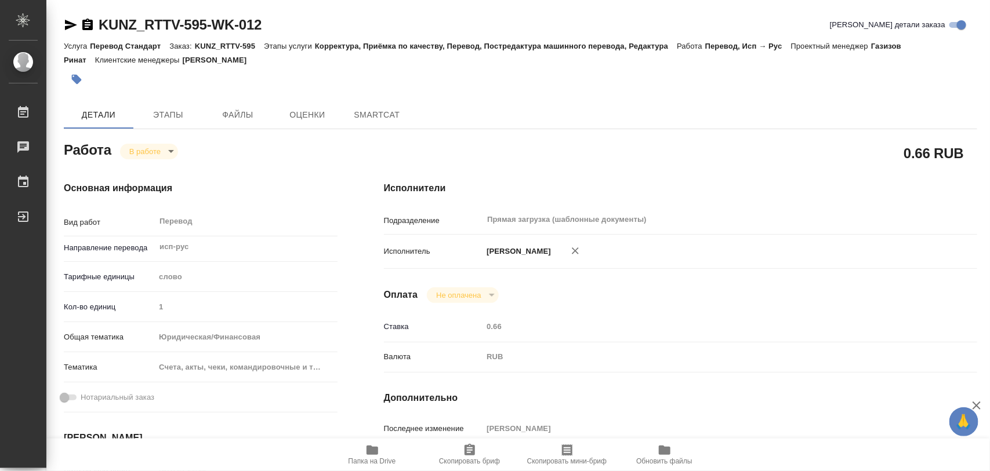
type textarea "x"
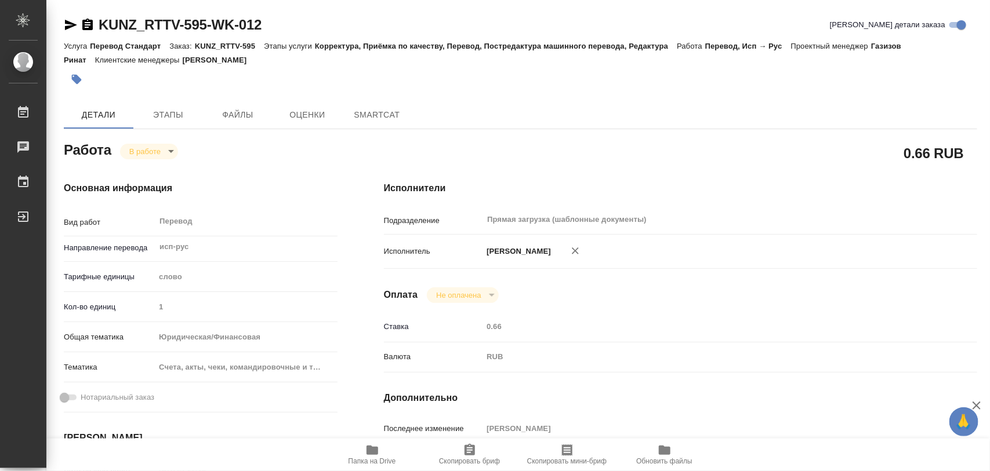
type textarea "x"
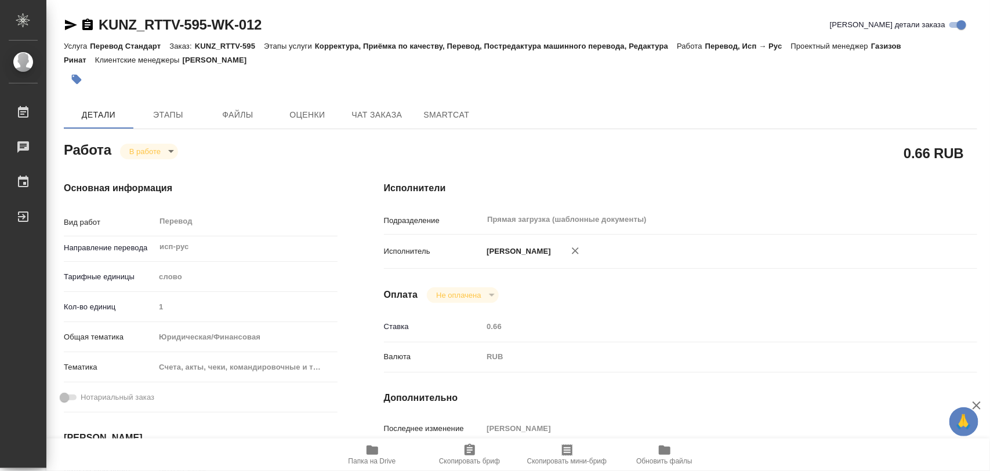
type textarea "x"
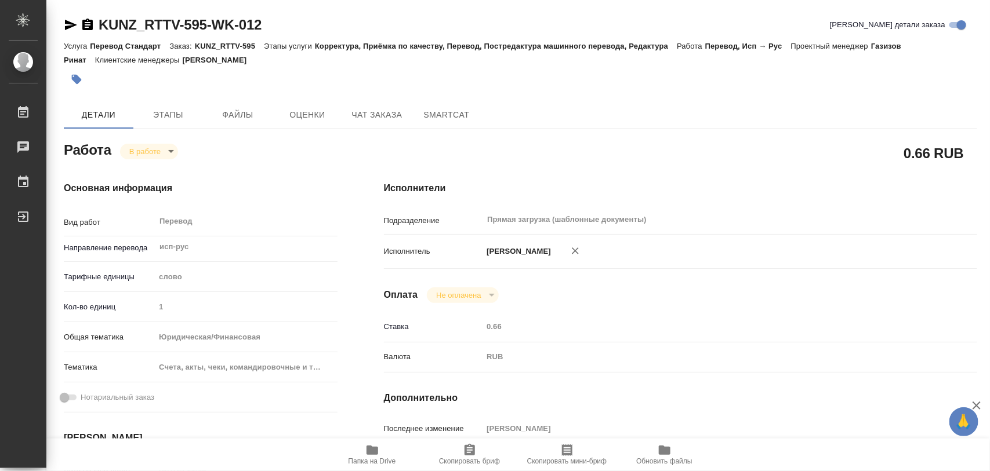
type textarea "x"
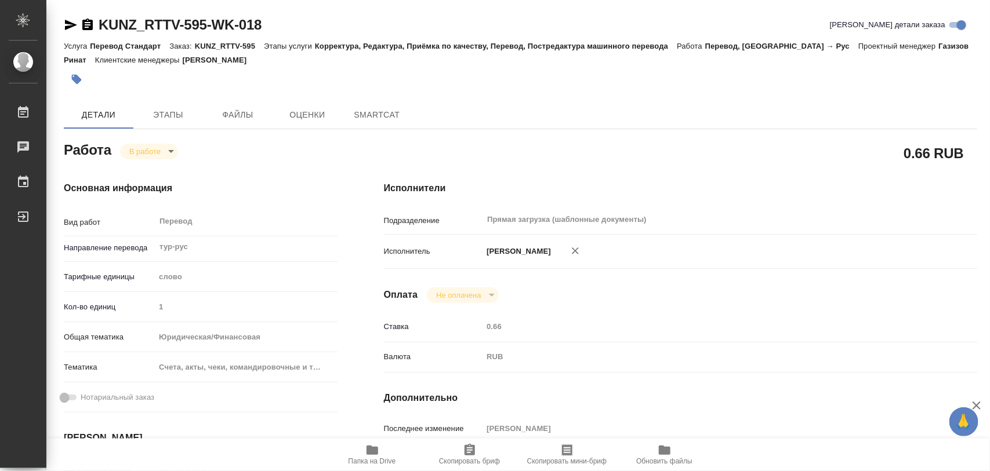
type textarea "x"
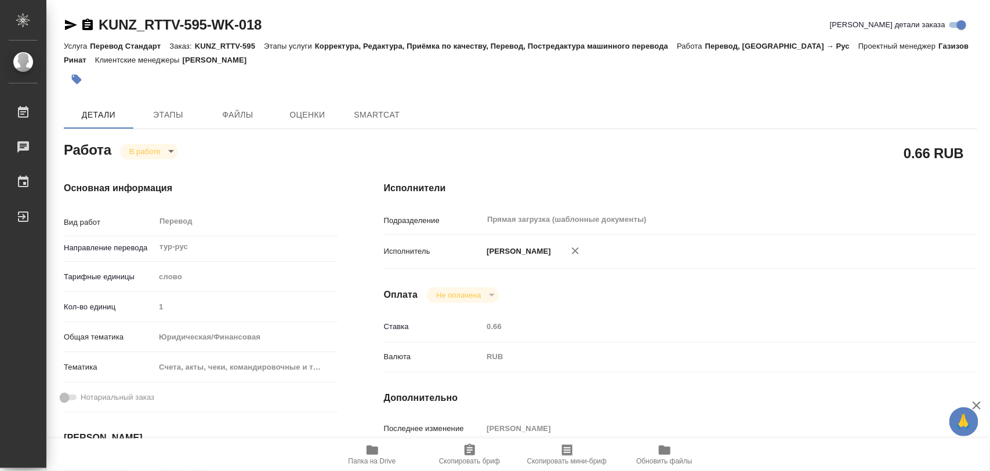
type textarea "x"
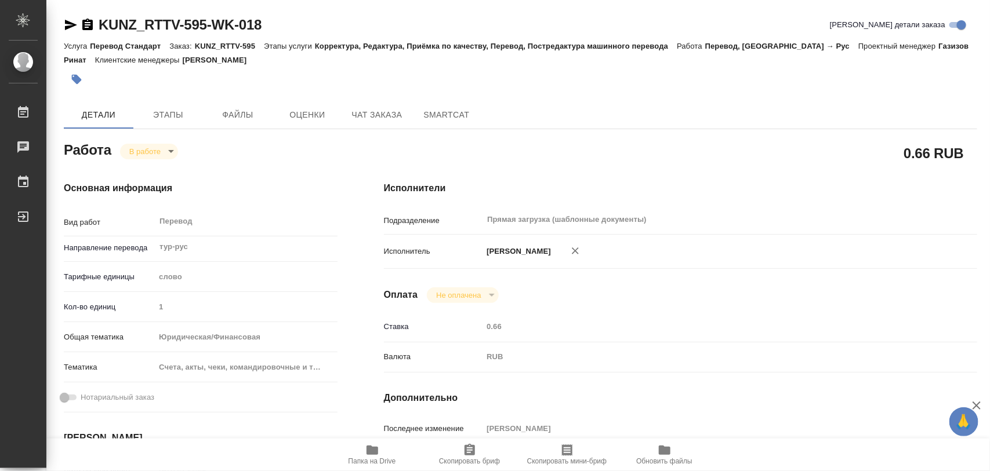
type textarea "x"
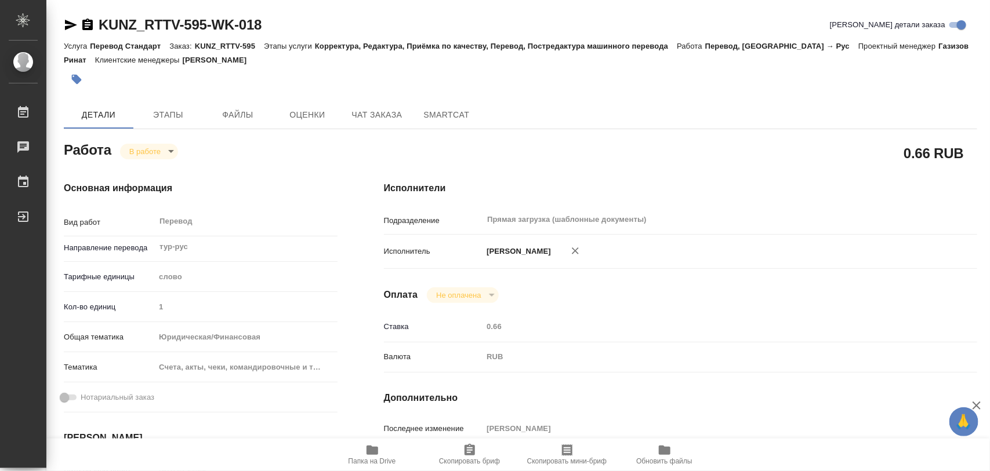
type textarea "x"
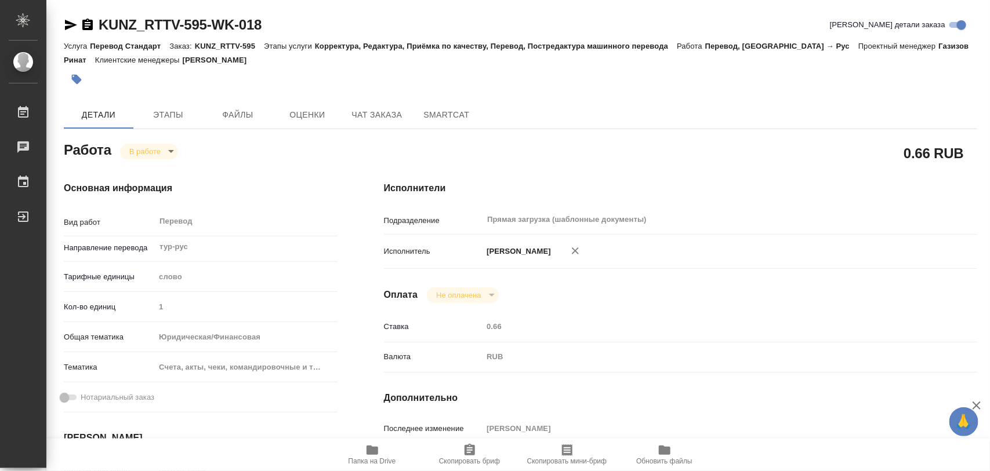
type textarea "x"
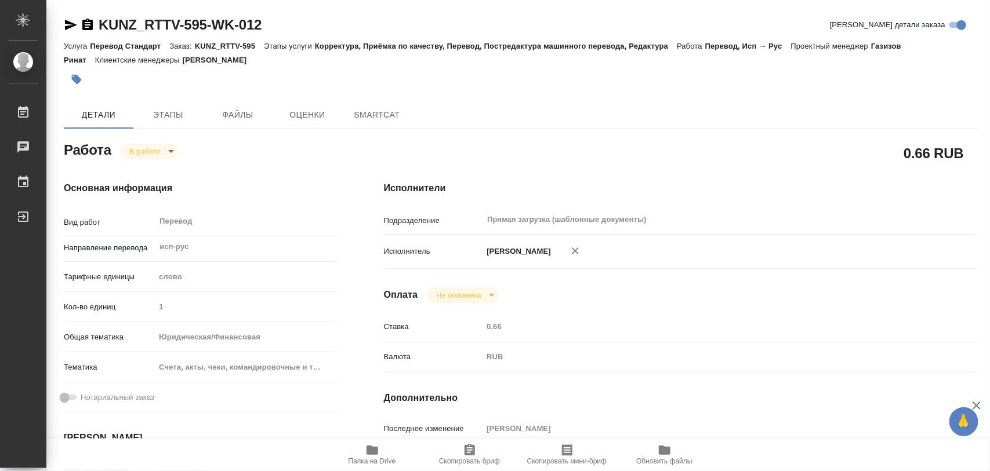
type textarea "x"
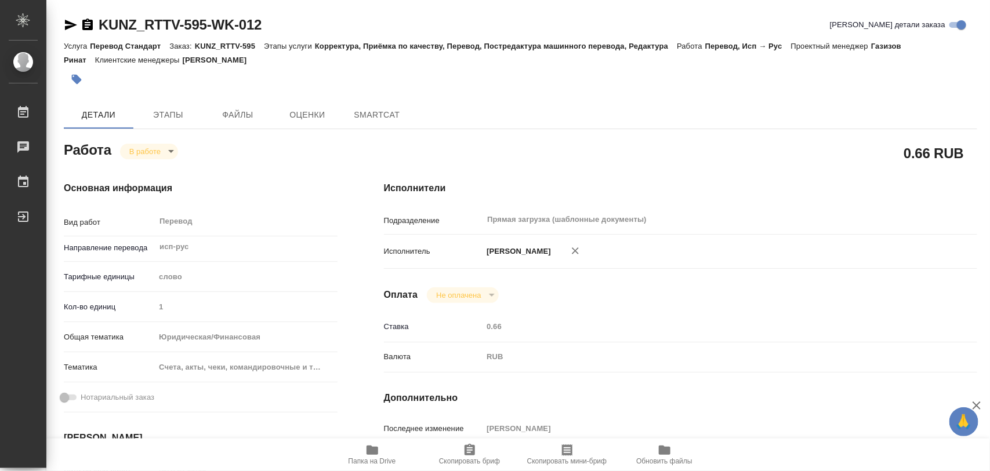
type textarea "x"
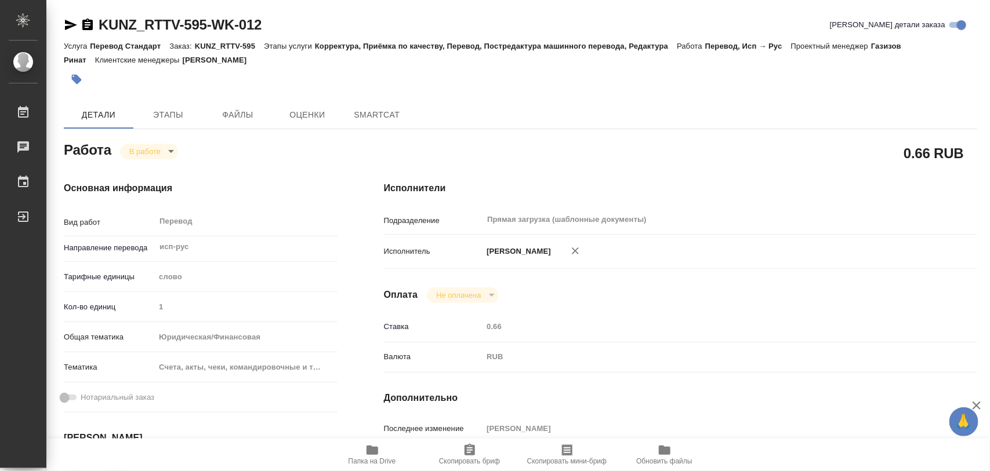
type textarea "x"
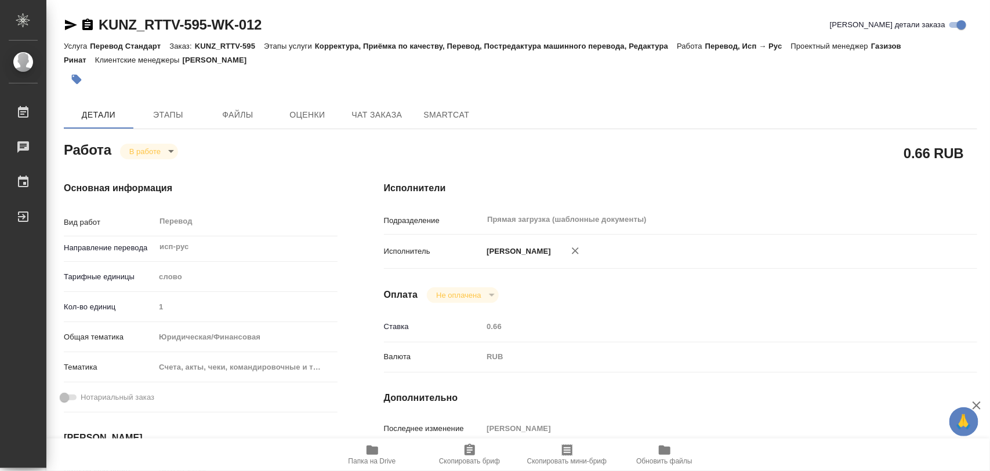
type textarea "x"
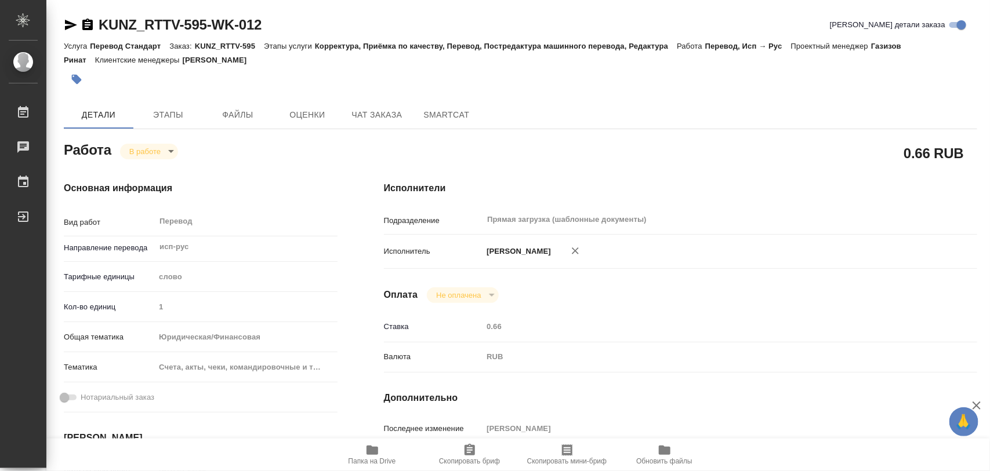
type textarea "x"
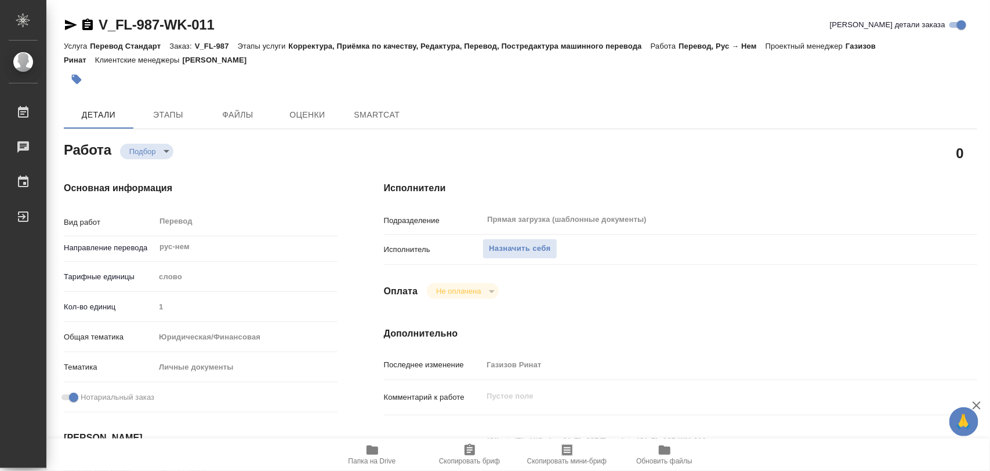
type textarea "x"
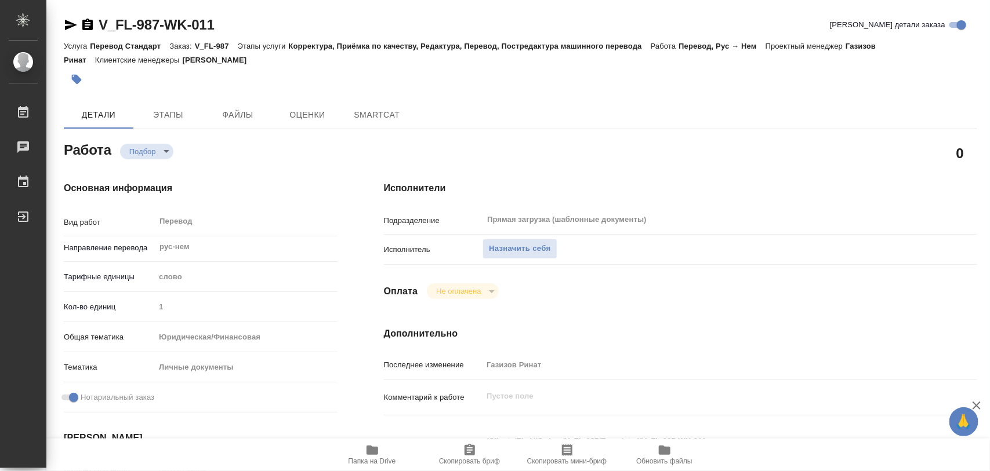
type textarea "x"
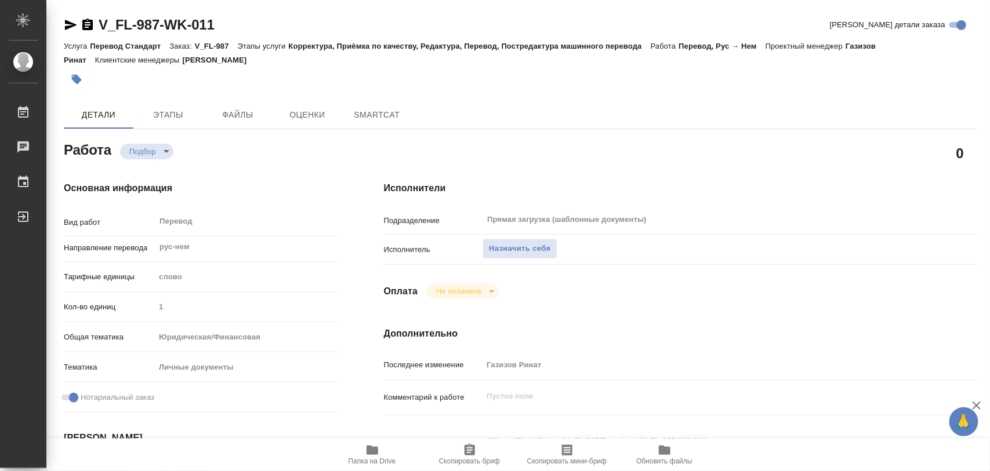
type textarea "x"
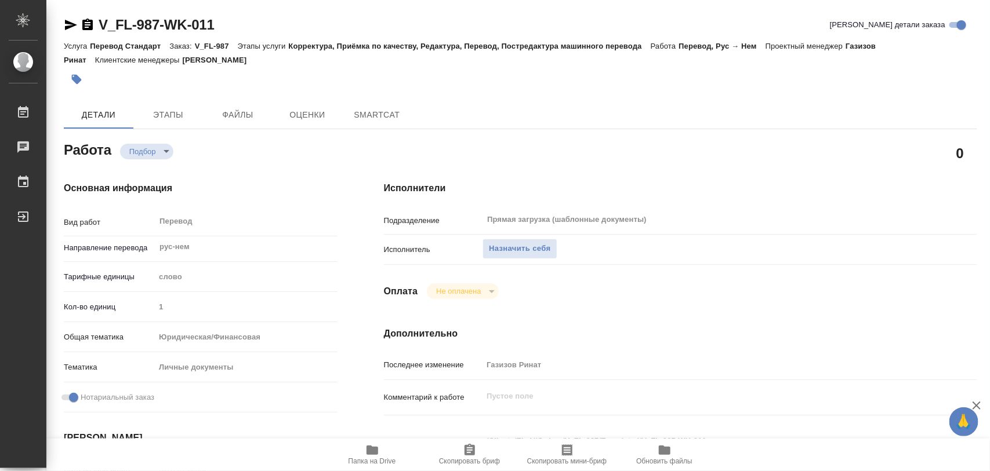
type textarea "x"
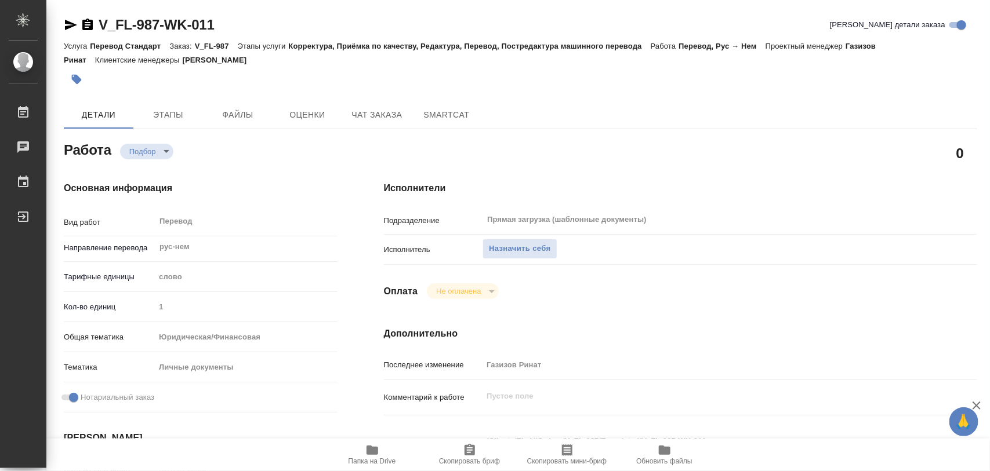
type textarea "x"
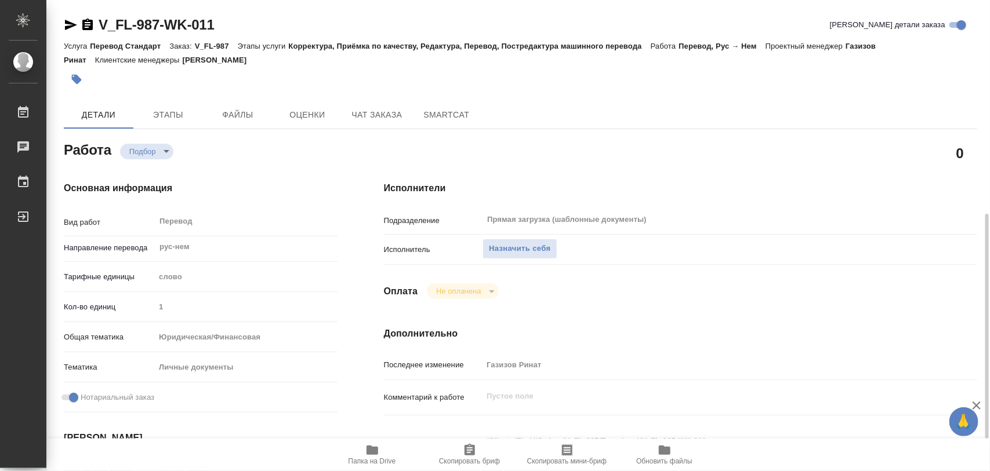
scroll to position [217, 0]
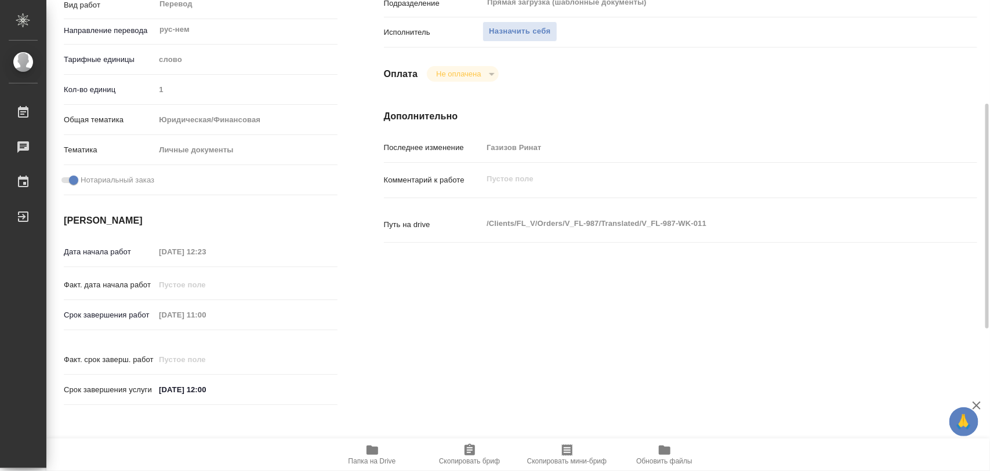
type textarea "x"
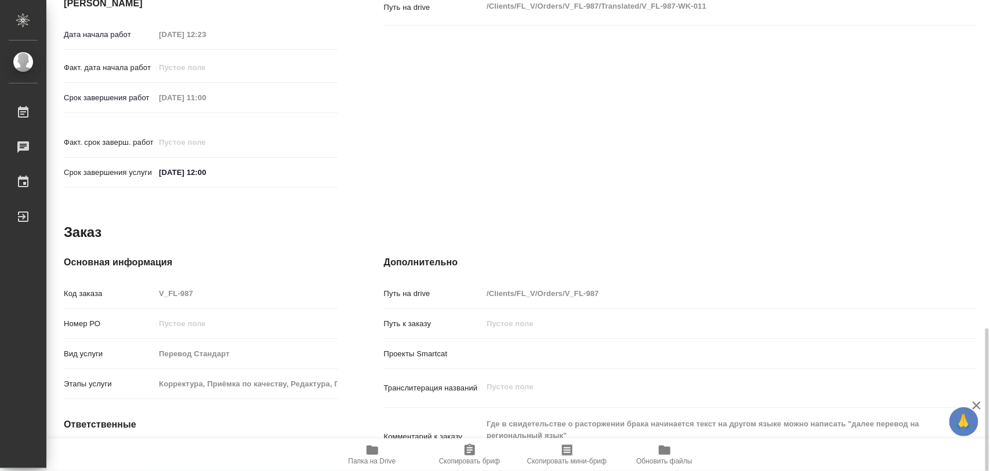
scroll to position [517, 0]
